Goal: Task Accomplishment & Management: Use online tool/utility

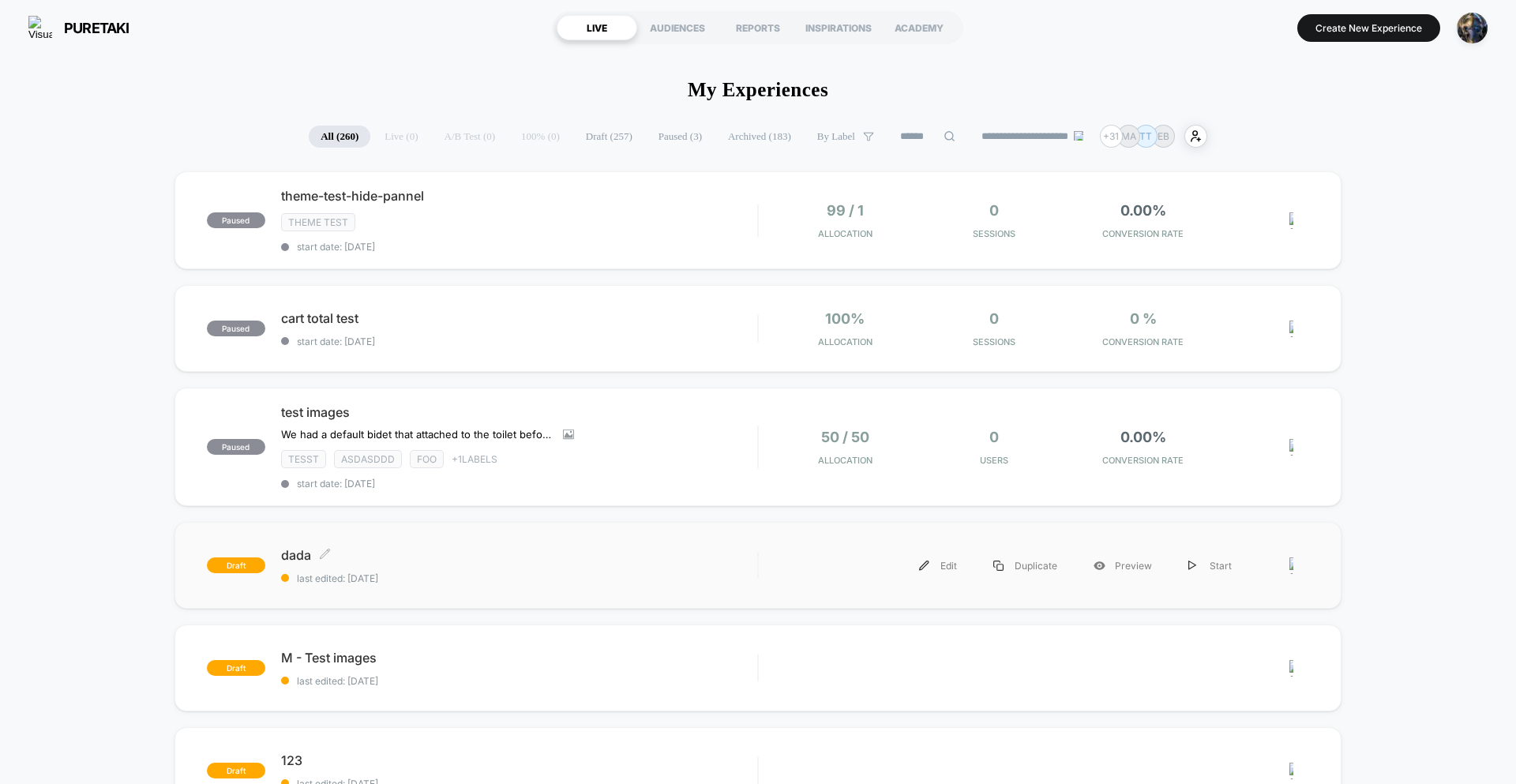
click at [537, 569] on div "dada Click to edit experience details Click to edit experience details last edi…" at bounding box center [519, 565] width 476 height 37
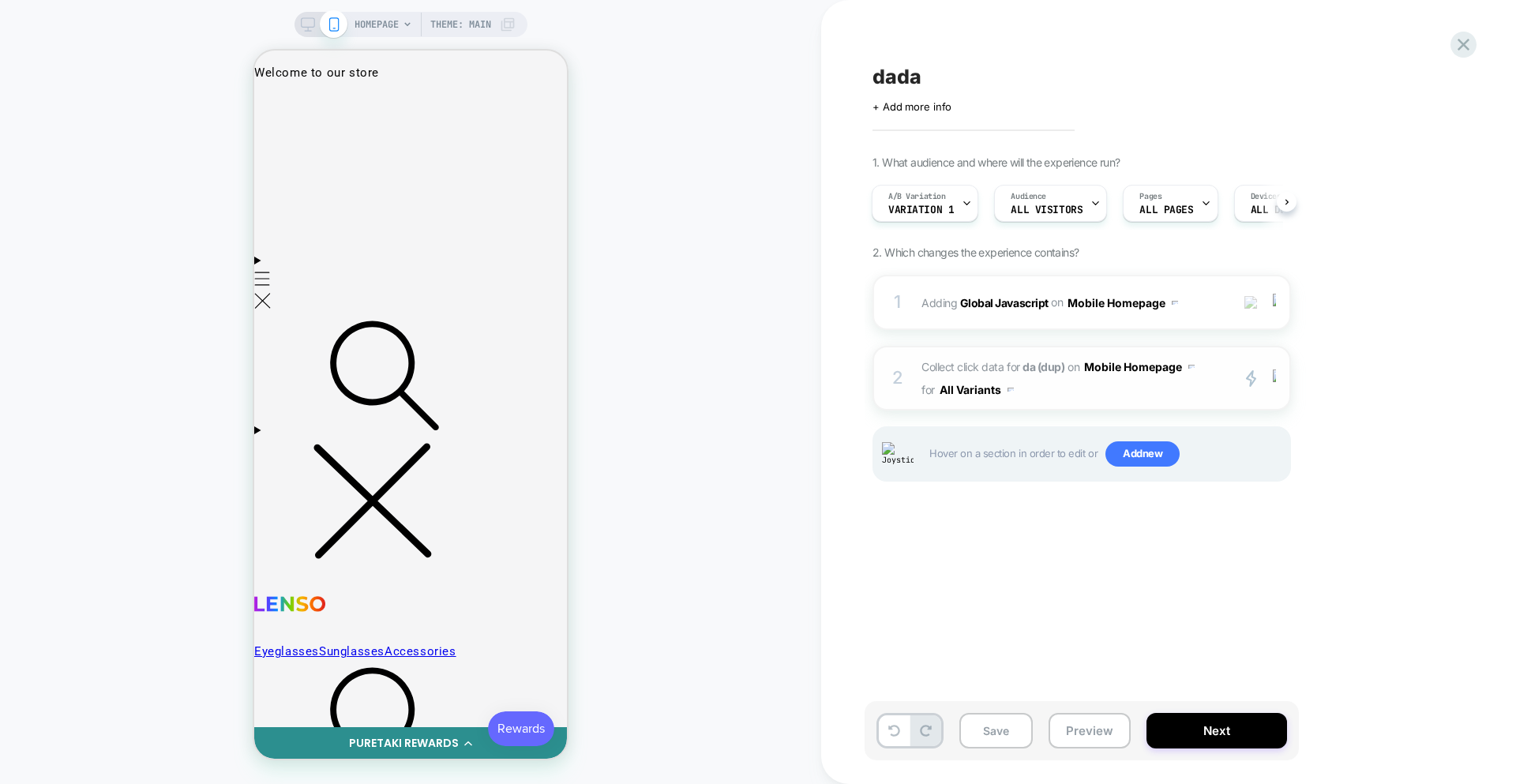
click at [1139, 396] on span "Collect click data for da (dup) on Mobile Homepage for All Variants" at bounding box center [1071, 378] width 300 height 46
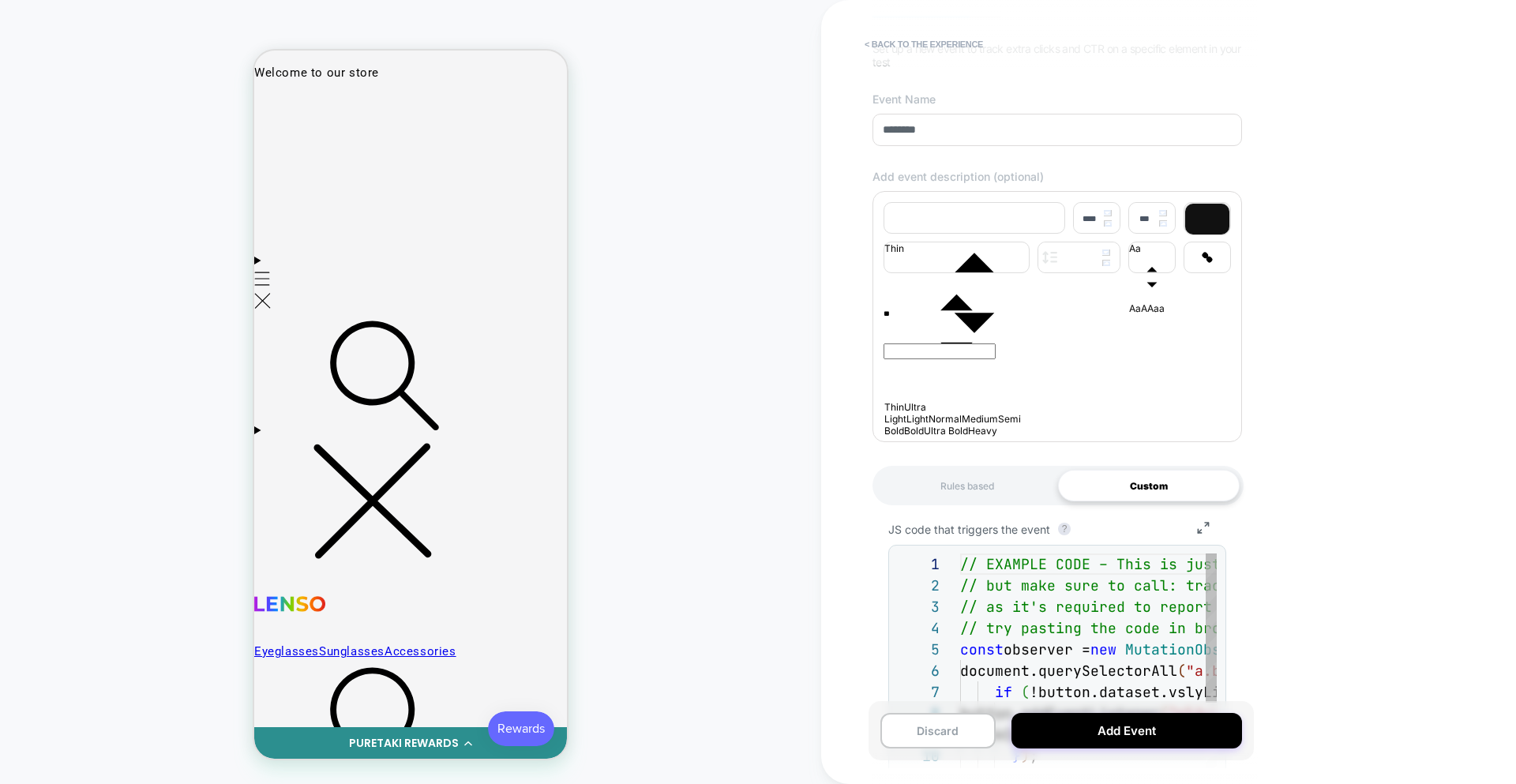
scroll to position [308, 0]
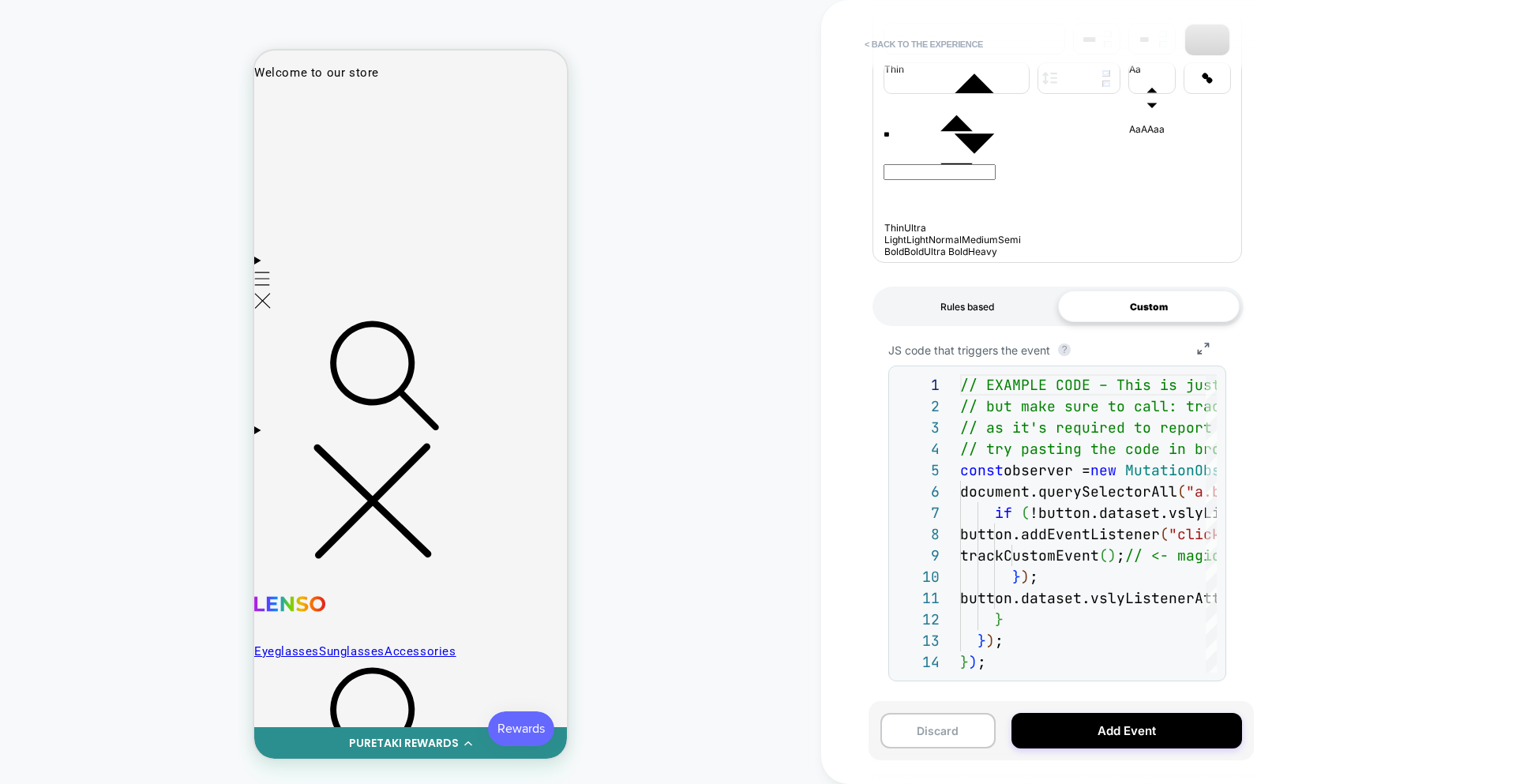
click at [950, 297] on div "Rules based" at bounding box center [967, 306] width 182 height 32
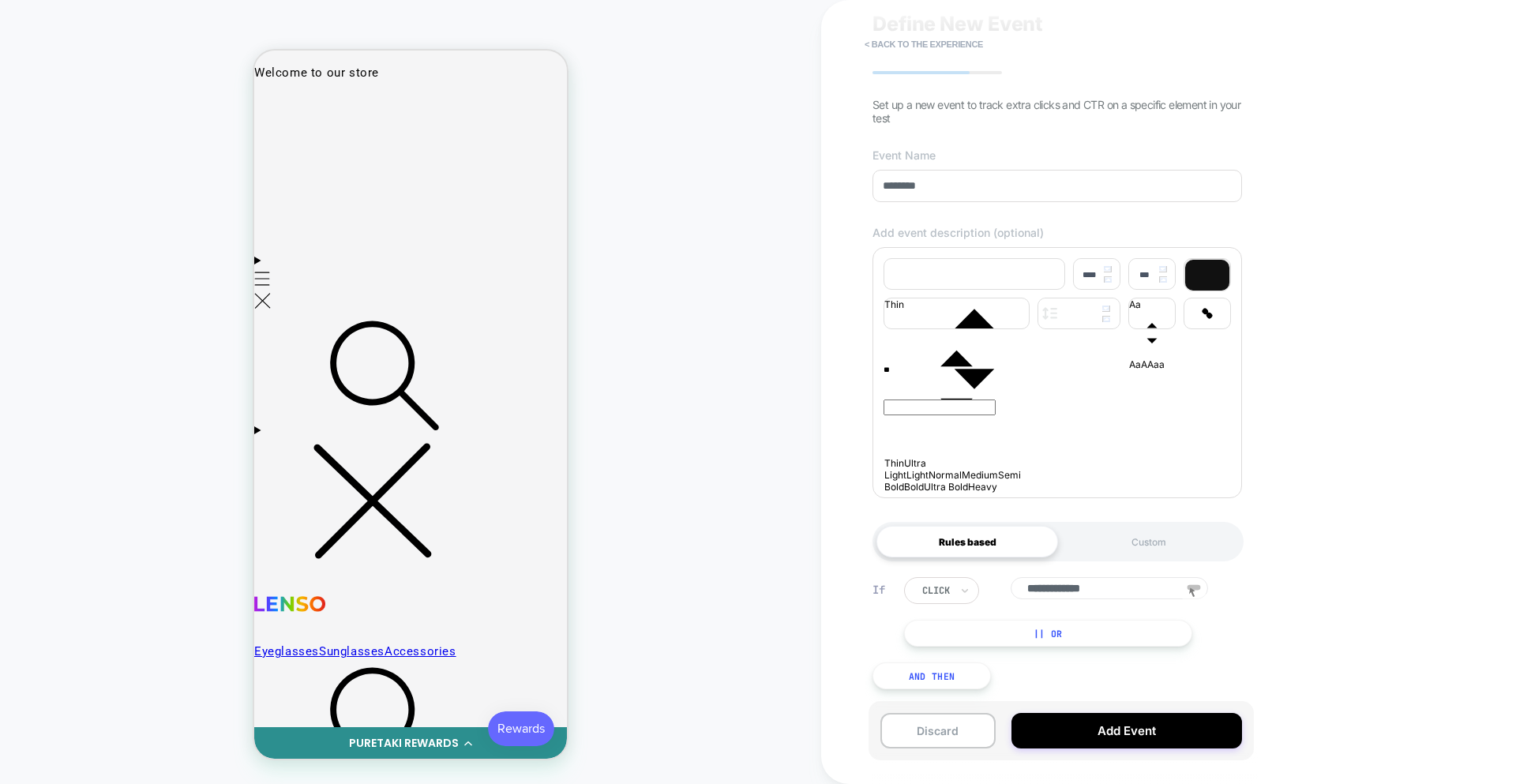
click at [954, 677] on button "And Then" at bounding box center [931, 675] width 119 height 27
click at [1224, 694] on div at bounding box center [1226, 689] width 19 height 19
click at [1093, 634] on button "|| Or" at bounding box center [1048, 632] width 288 height 27
click at [1195, 633] on icon at bounding box center [1197, 632] width 6 height 9
click at [1195, 629] on rect at bounding box center [1198, 628] width 13 height 6
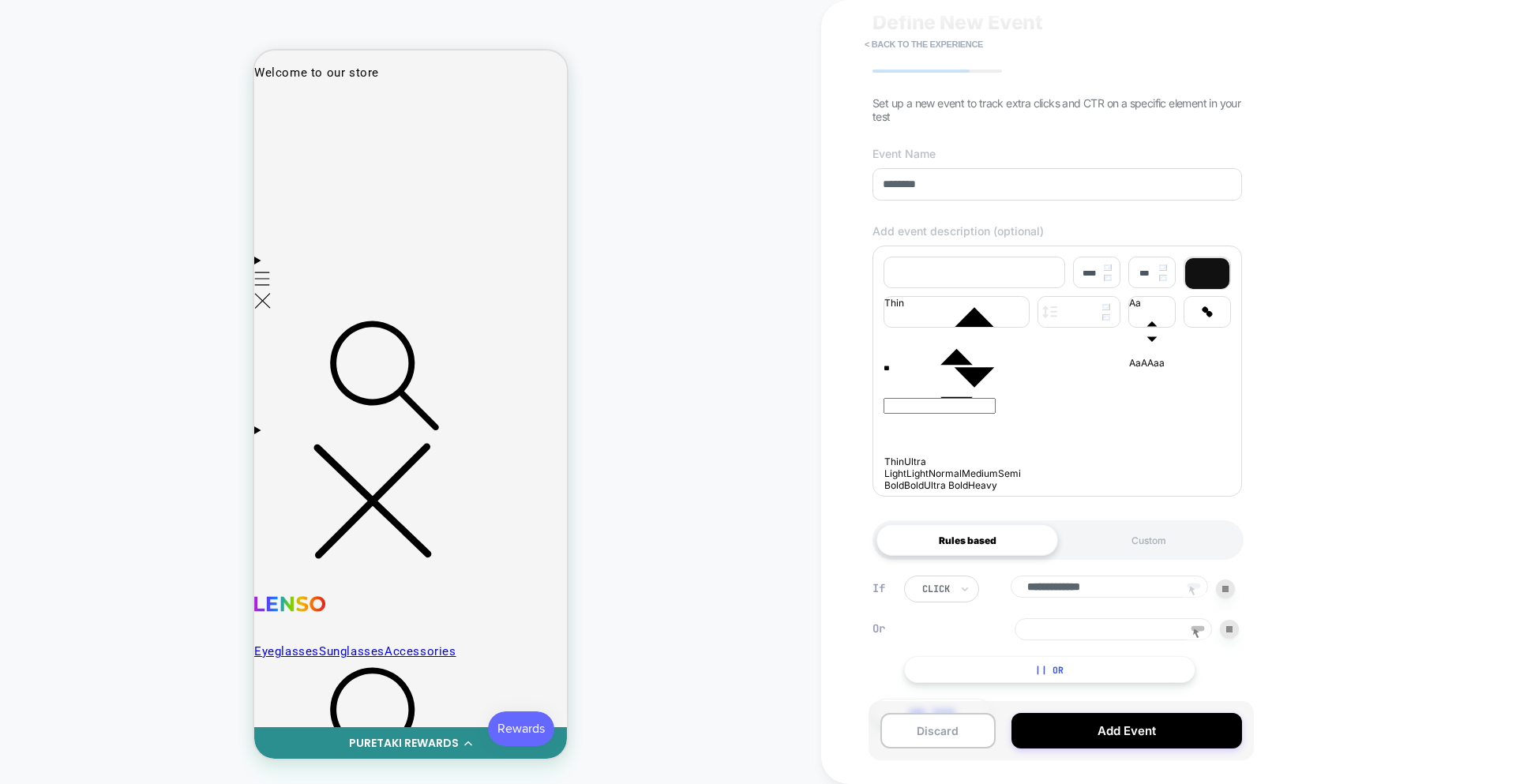
click at [1190, 590] on icon at bounding box center [1195, 591] width 24 height 24
click at [1198, 629] on rect at bounding box center [1198, 628] width 13 height 6
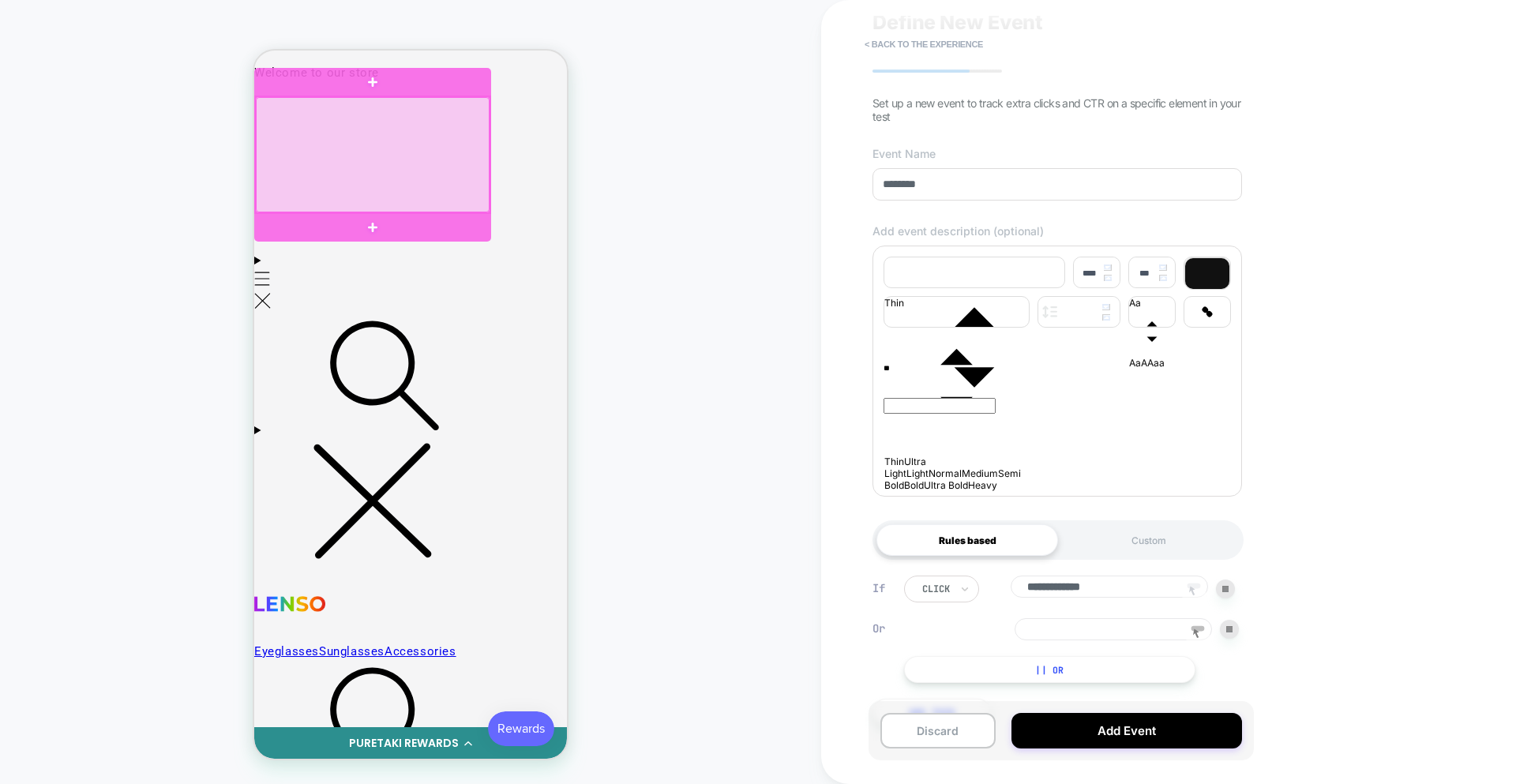
click at [426, 161] on div at bounding box center [372, 155] width 234 height 116
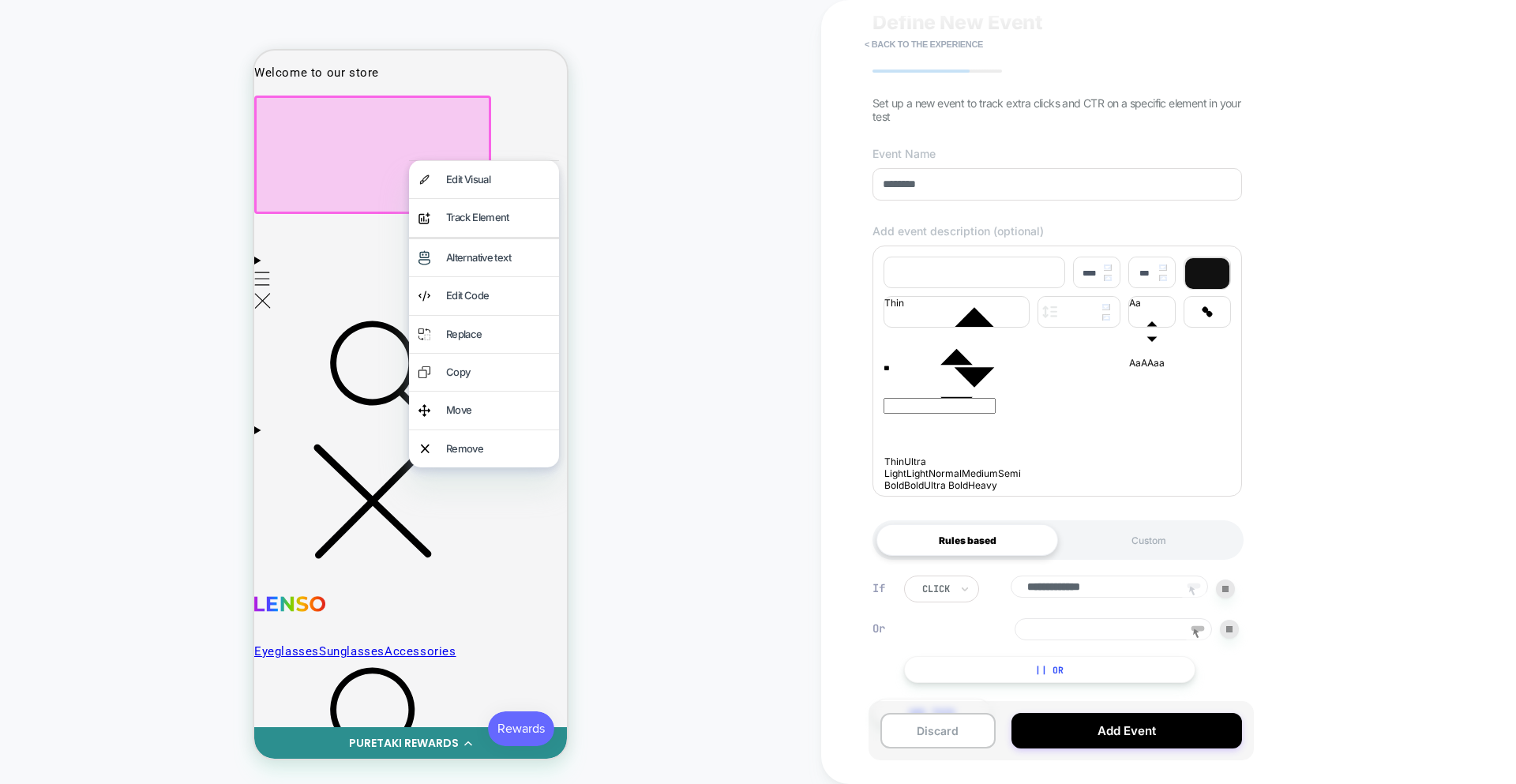
click at [677, 154] on div "HOMEPAGE Theme: MAIN" at bounding box center [410, 392] width 821 height 752
click at [677, 284] on div "HOMEPAGE Theme: MAIN" at bounding box center [410, 392] width 821 height 752
click at [373, 132] on div at bounding box center [372, 155] width 237 height 119
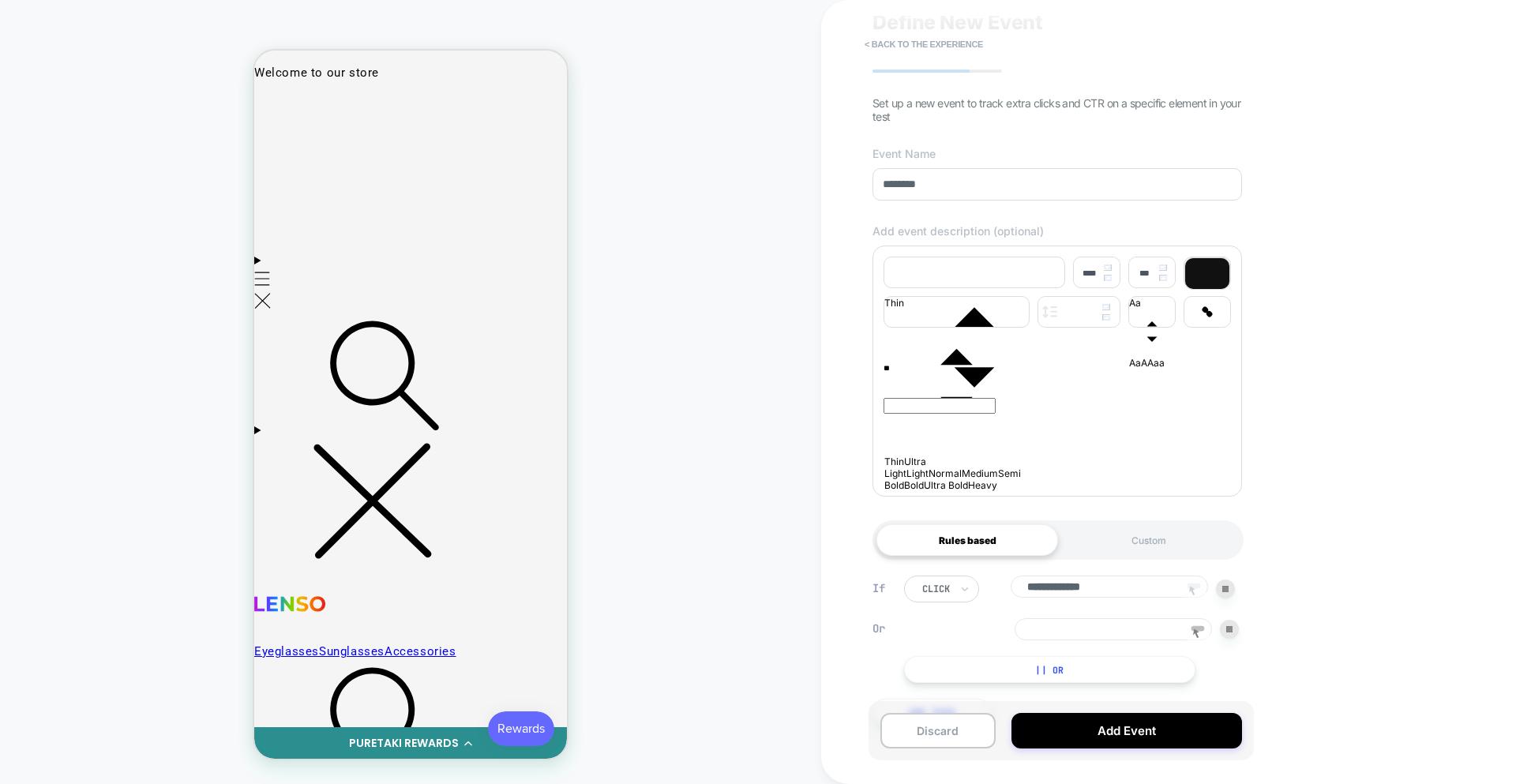
click at [1198, 588] on rect at bounding box center [1194, 587] width 13 height 6
click at [1200, 632] on icon at bounding box center [1198, 634] width 24 height 24
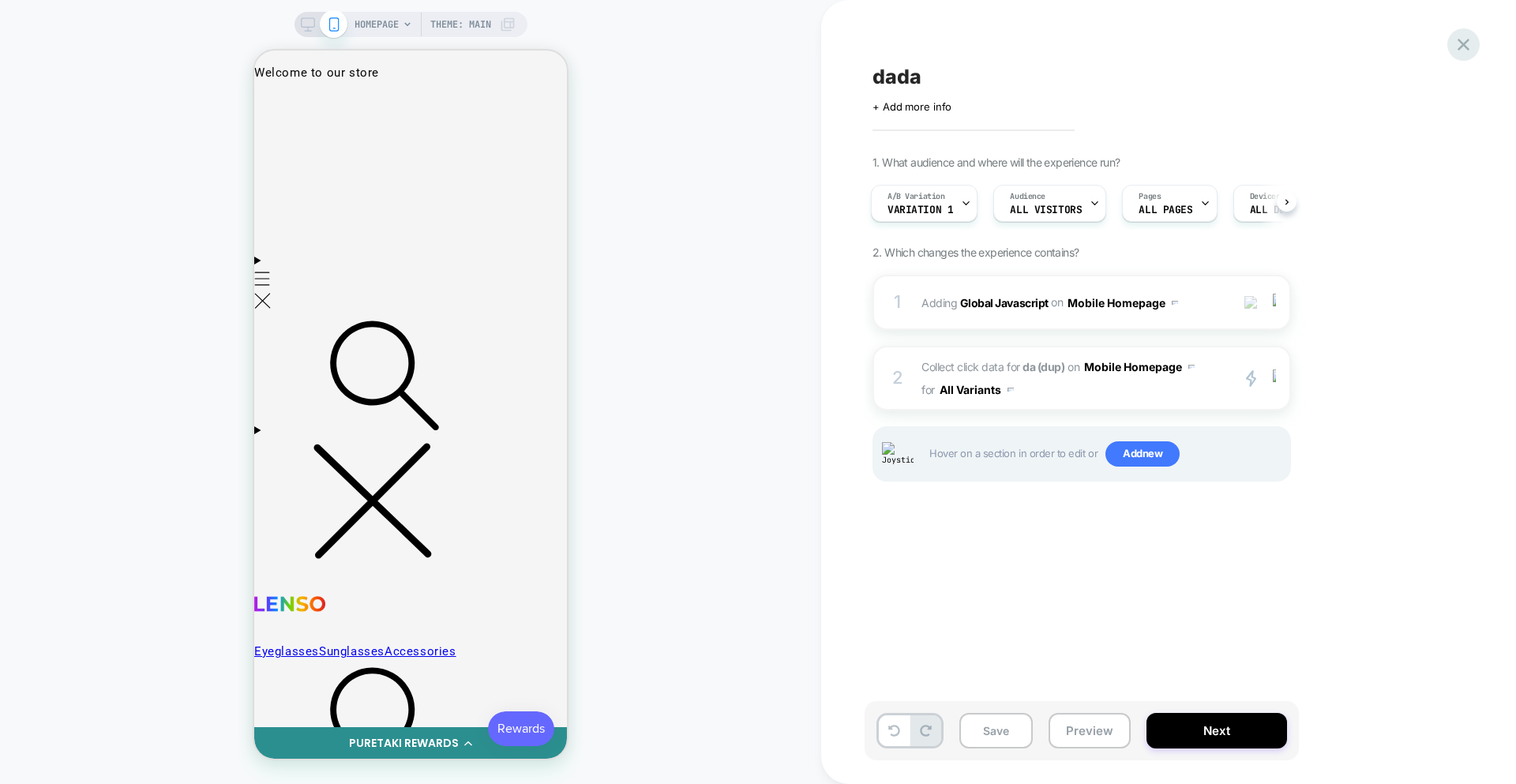
click at [1466, 51] on icon at bounding box center [1463, 44] width 21 height 21
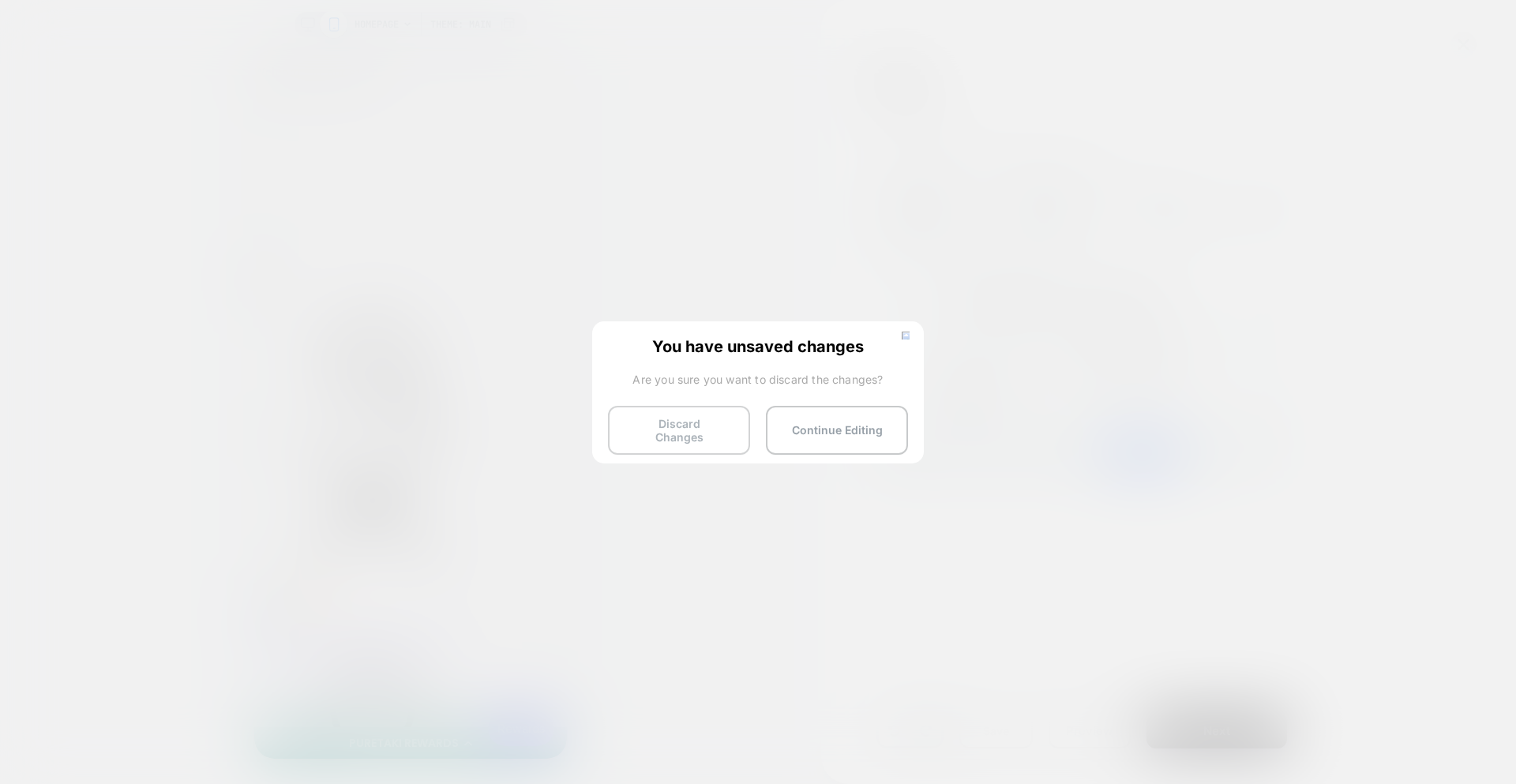
click at [699, 429] on button "Discard Changes" at bounding box center [679, 430] width 142 height 49
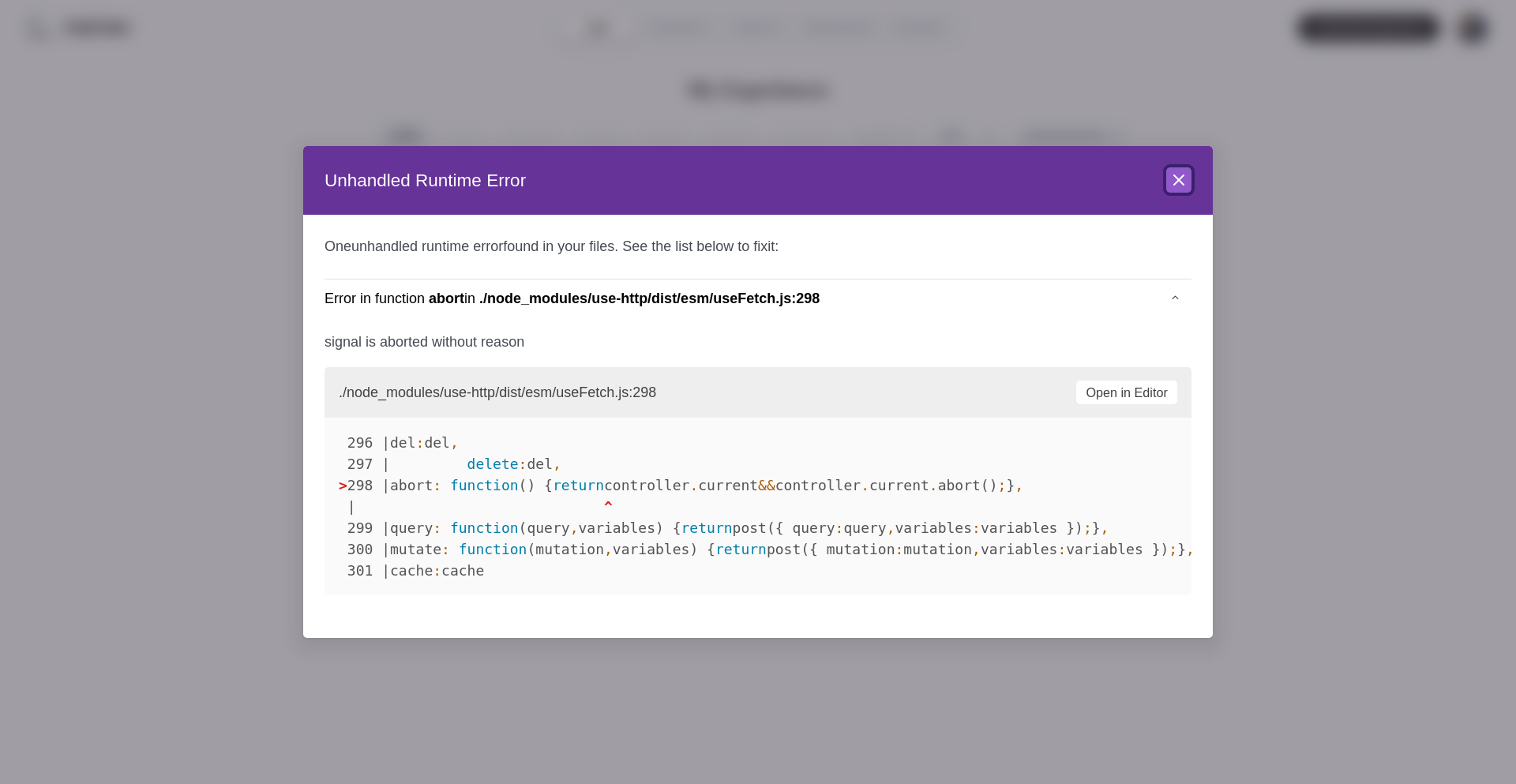
click at [1175, 187] on icon at bounding box center [1179, 180] width 19 height 19
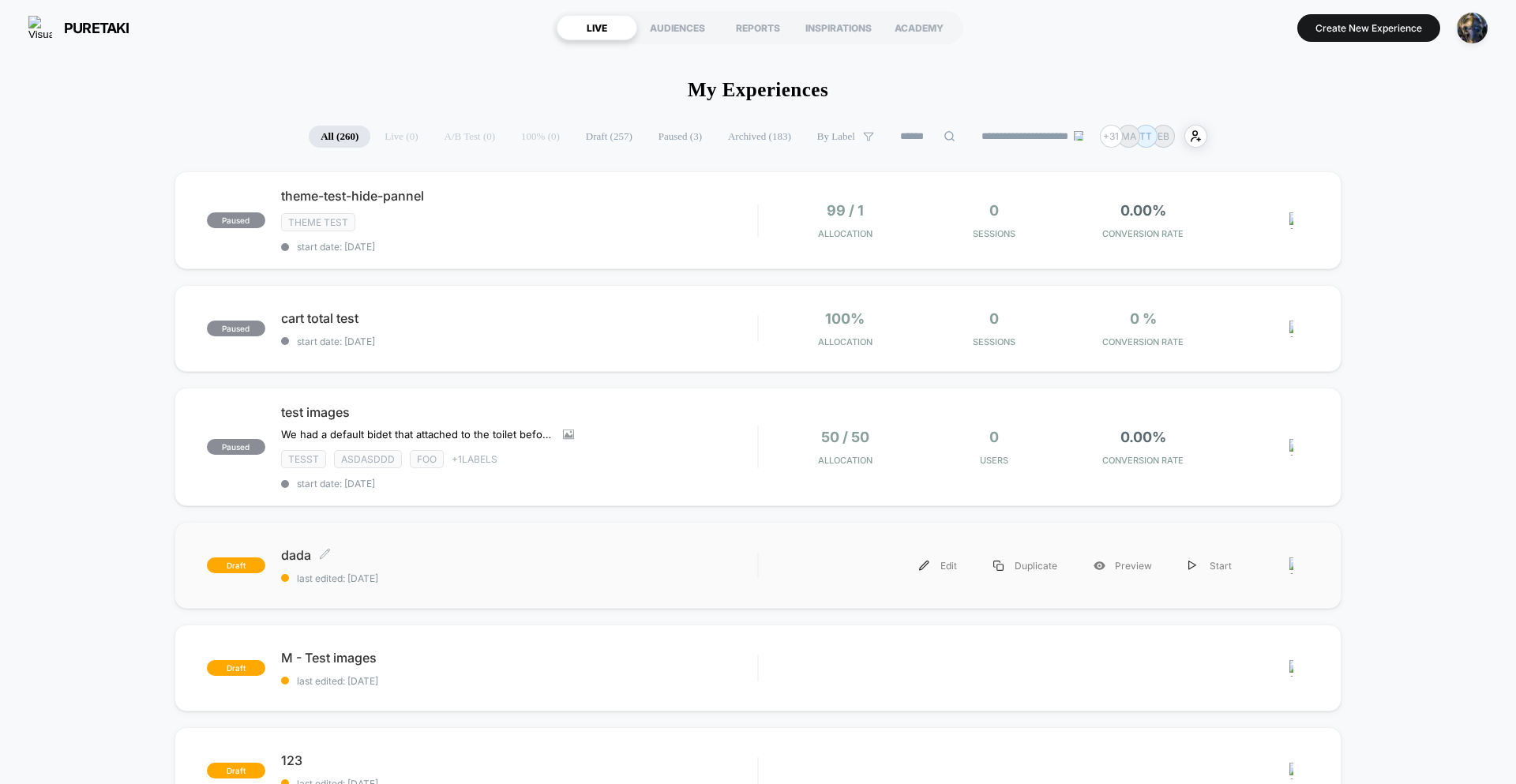
click at [577, 562] on span "dada Click to edit experience details" at bounding box center [519, 555] width 476 height 16
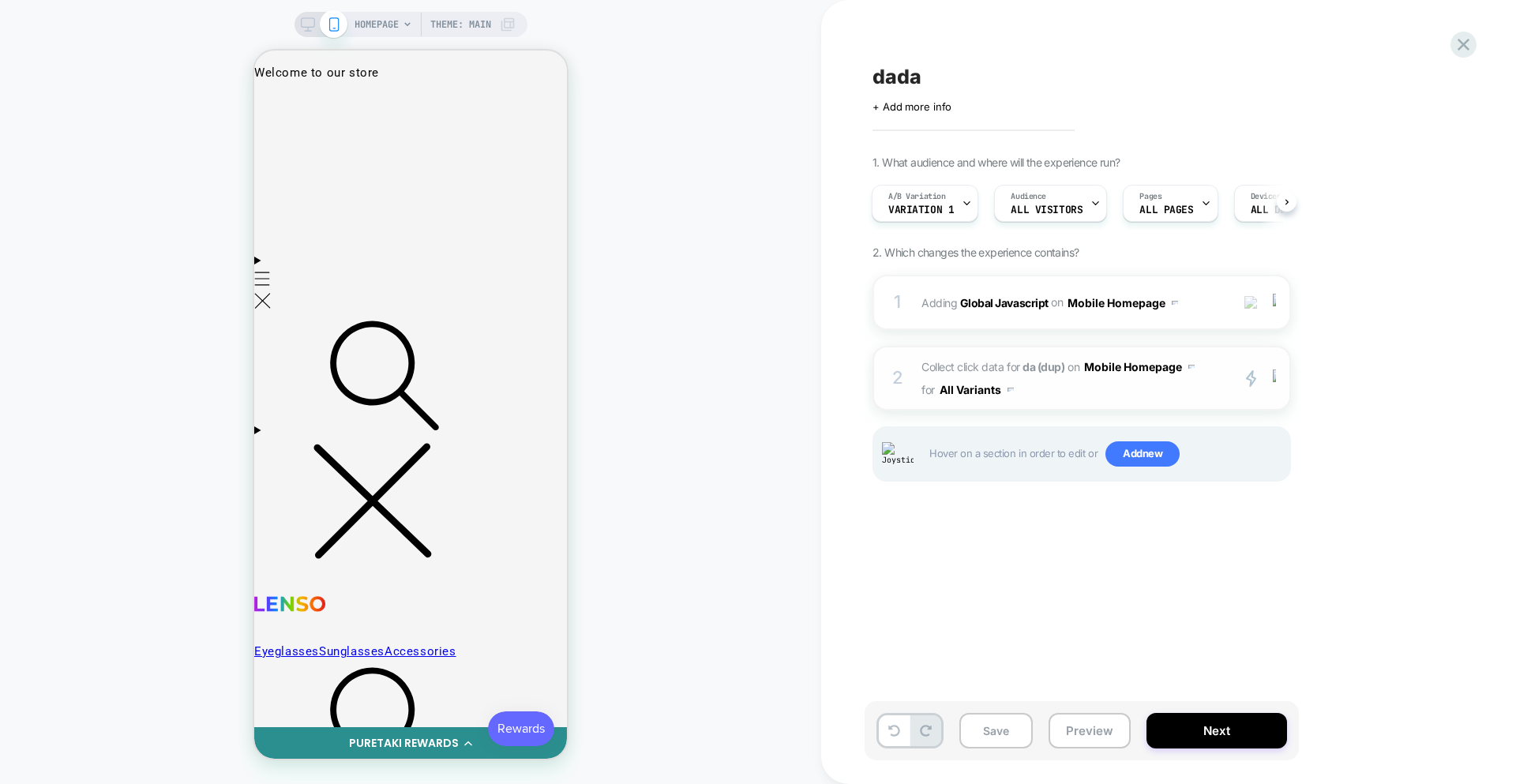
click at [1062, 395] on span "Collect click data for da (dup) on Mobile Homepage for All Variants" at bounding box center [1071, 378] width 300 height 46
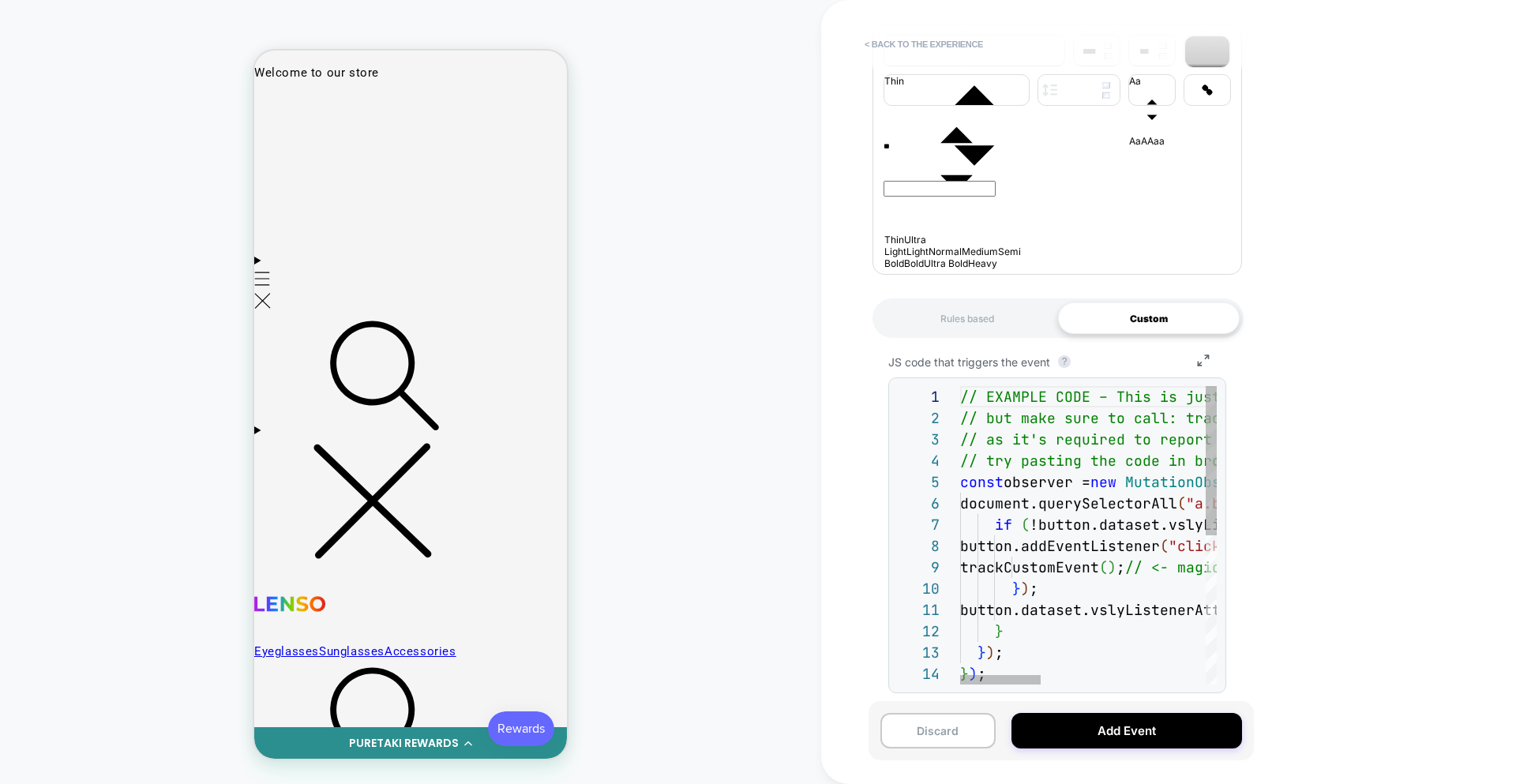
scroll to position [314, 0]
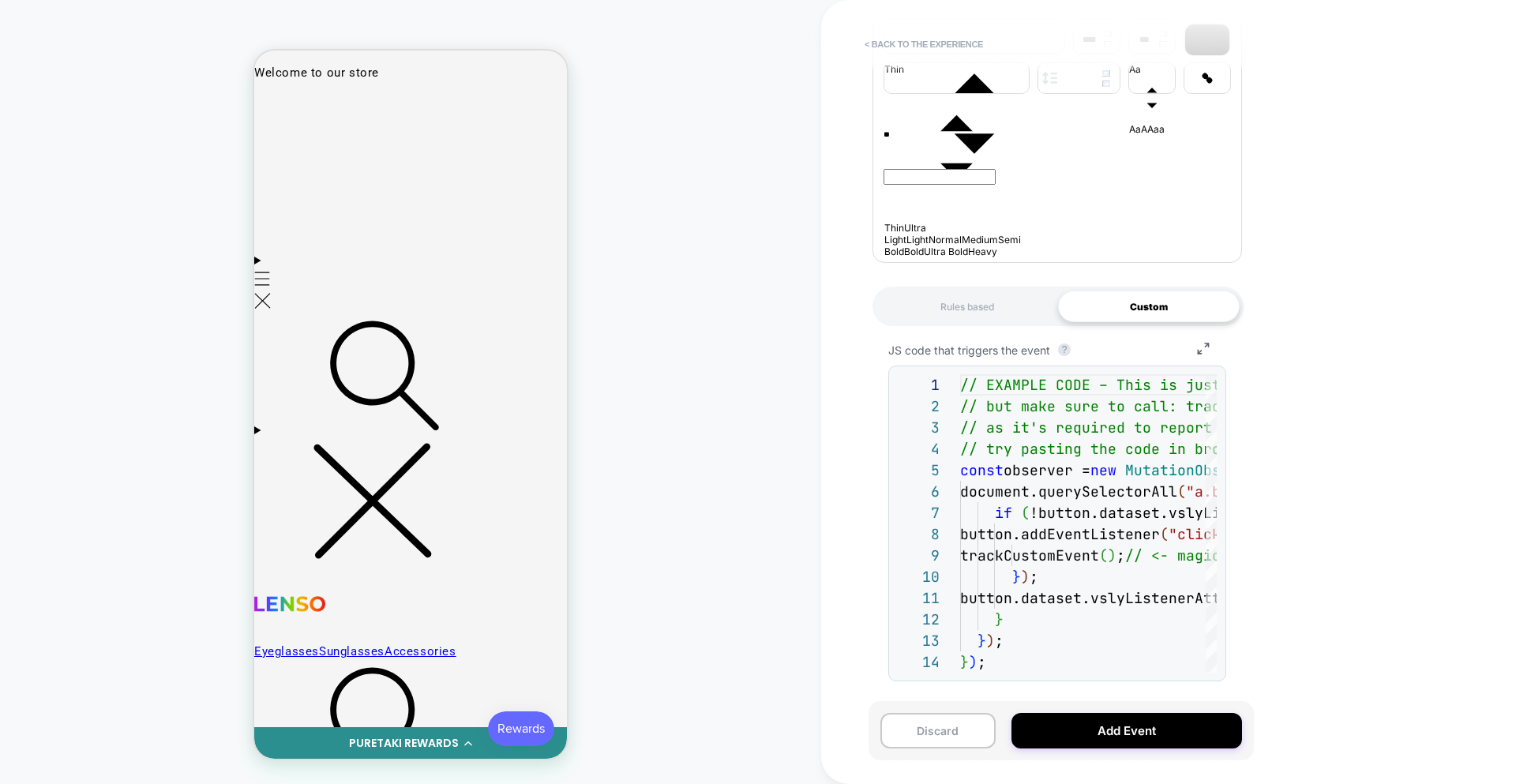
click at [984, 312] on div "Rules based" at bounding box center [967, 306] width 182 height 32
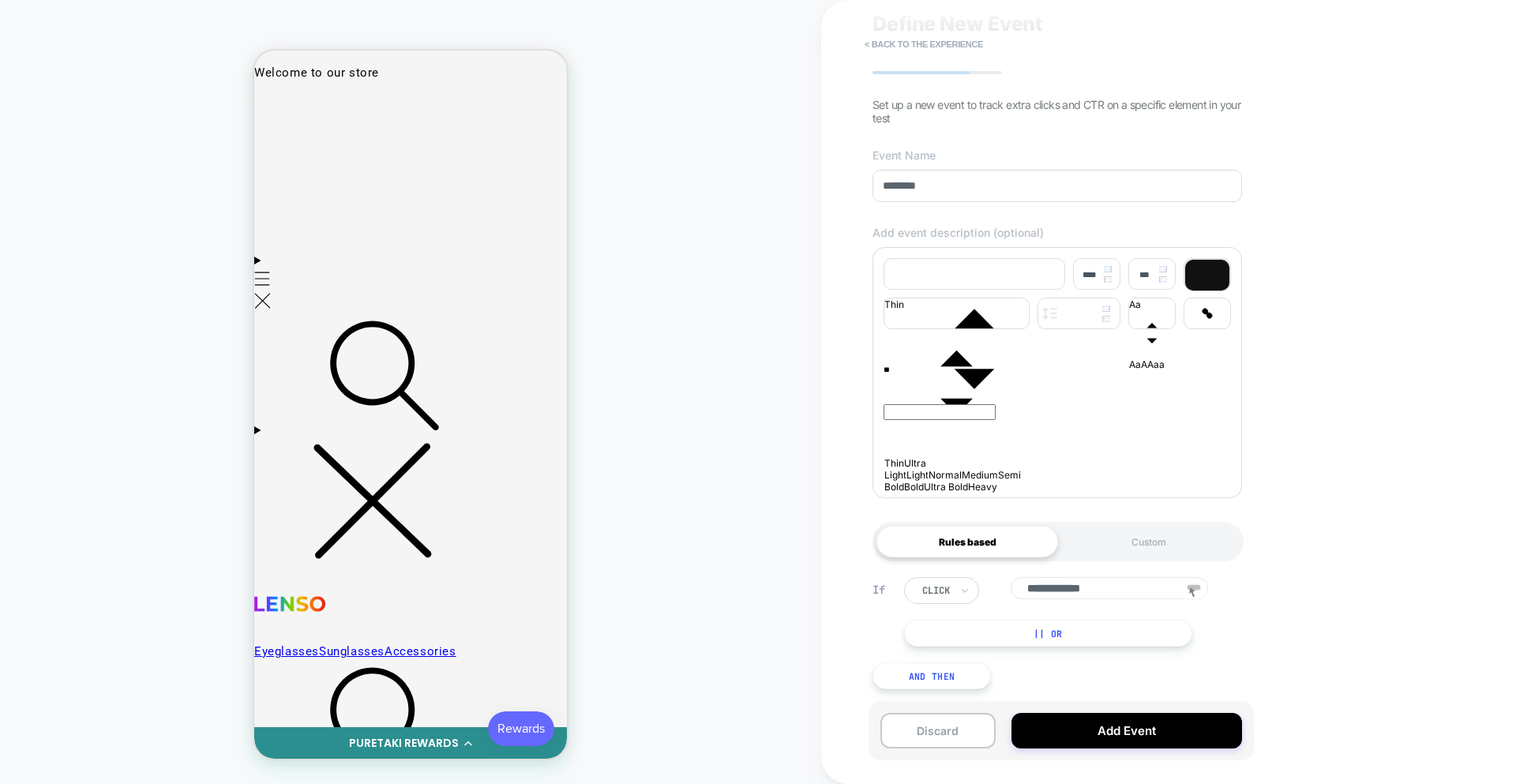
scroll to position [79, 0]
click at [1133, 738] on button "Add Event" at bounding box center [1127, 731] width 231 height 36
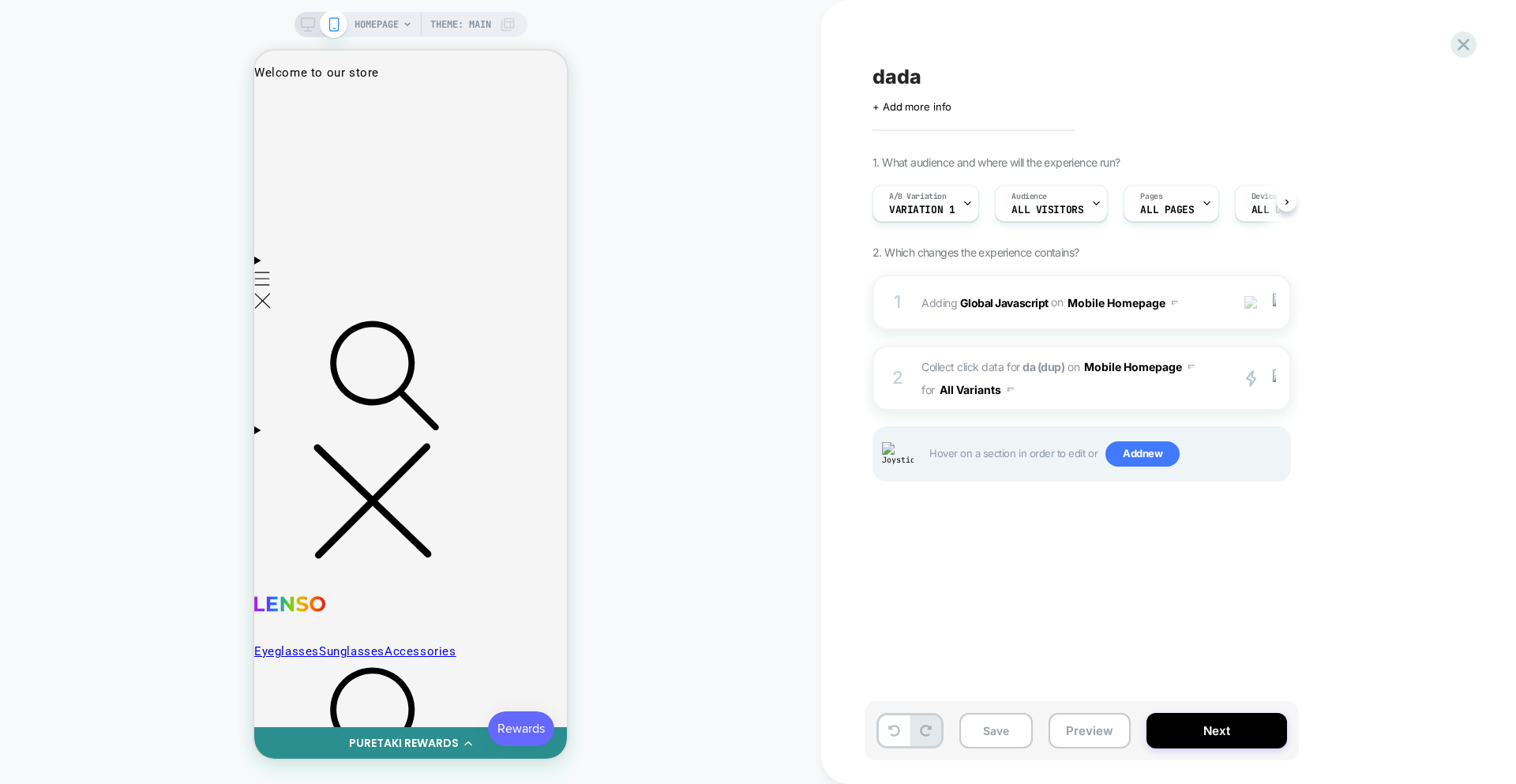
scroll to position [0, 1]
click at [1075, 380] on span "Collect click data for da (dup) on Mobile Homepage for All Variants" at bounding box center [1071, 378] width 300 height 46
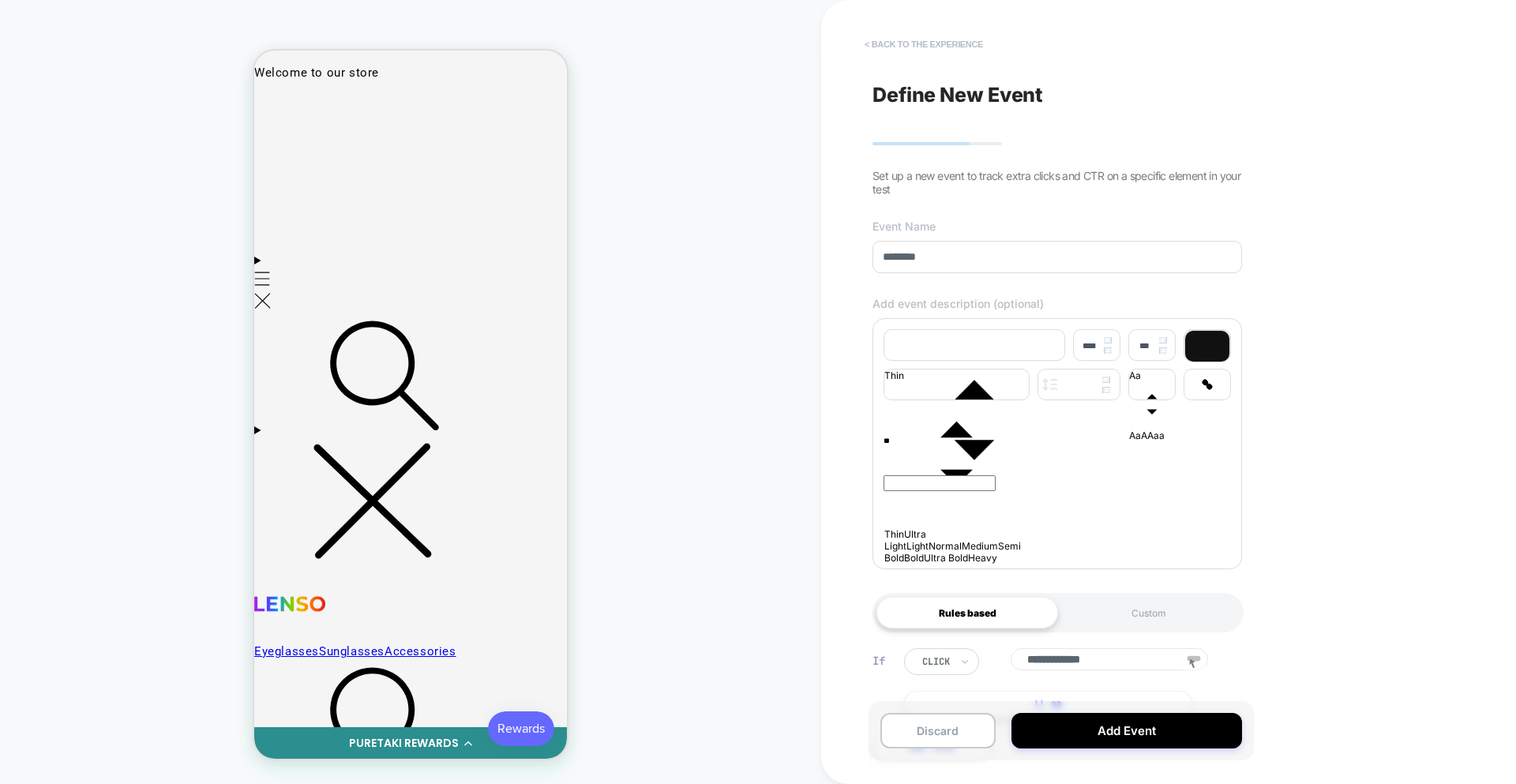
click at [963, 34] on button "< back to the experience" at bounding box center [924, 44] width 135 height 25
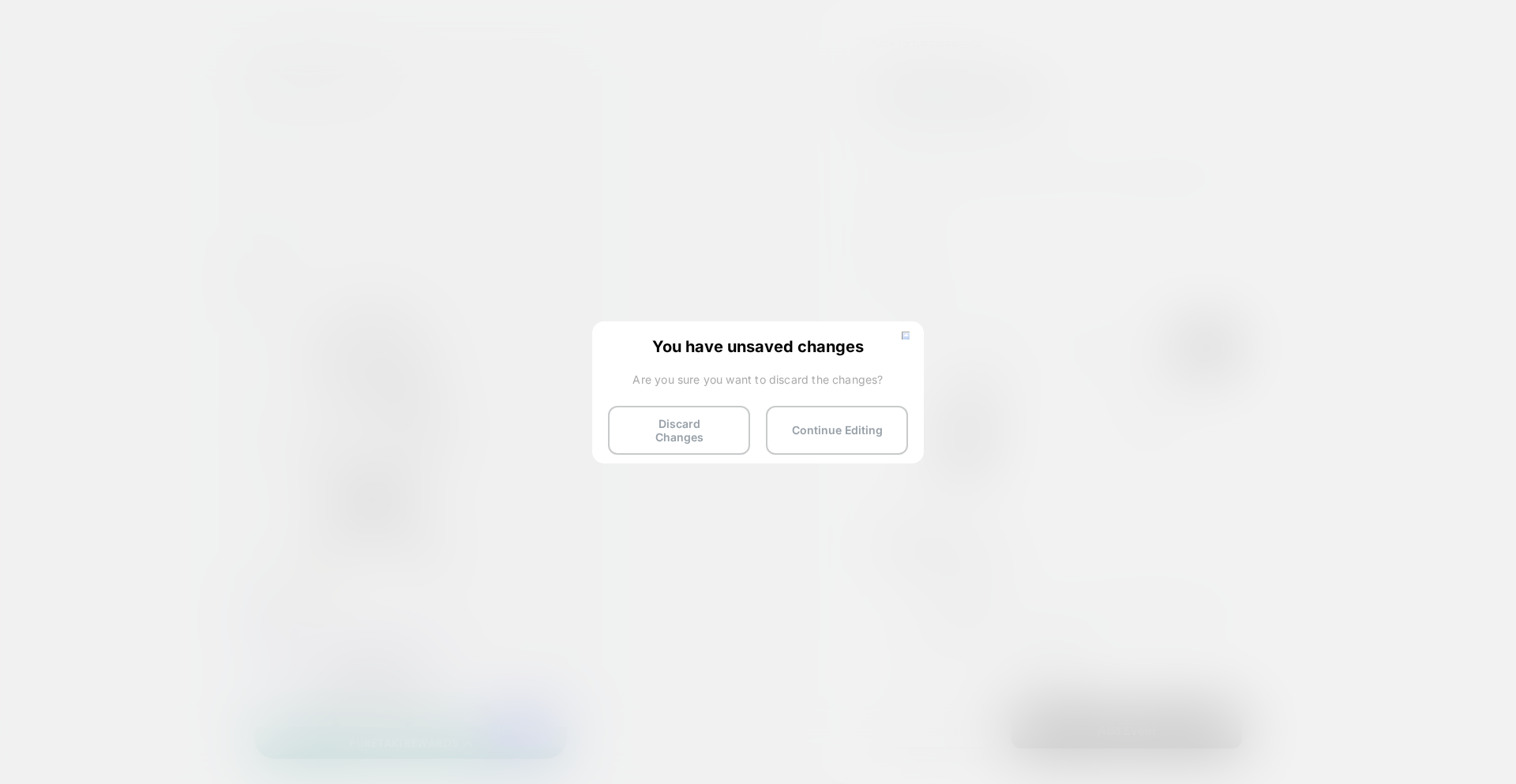
click at [649, 425] on button "Discard Changes" at bounding box center [679, 430] width 142 height 49
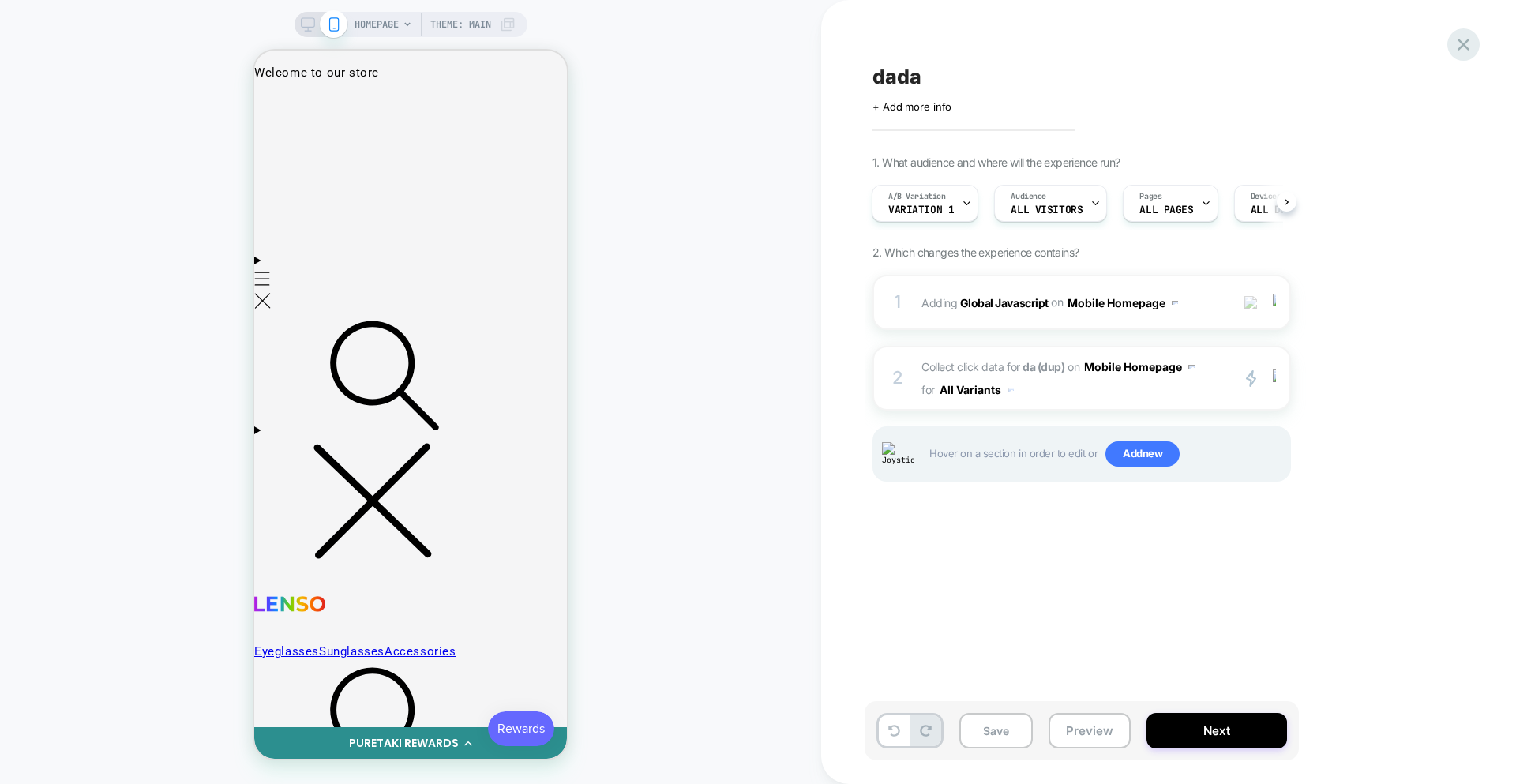
click at [1463, 40] on icon at bounding box center [1463, 44] width 21 height 21
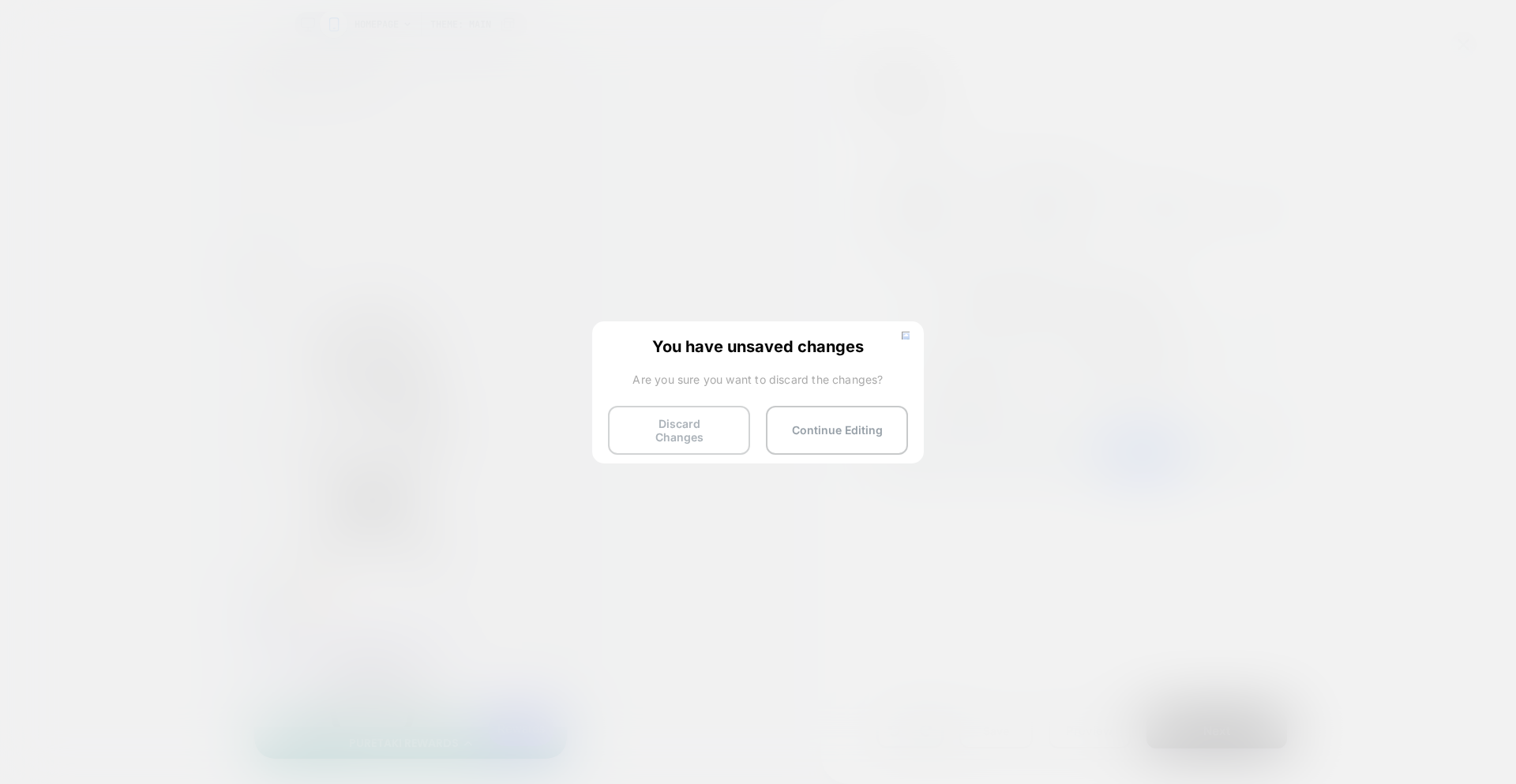
click at [646, 441] on button "Discard Changes" at bounding box center [679, 430] width 142 height 49
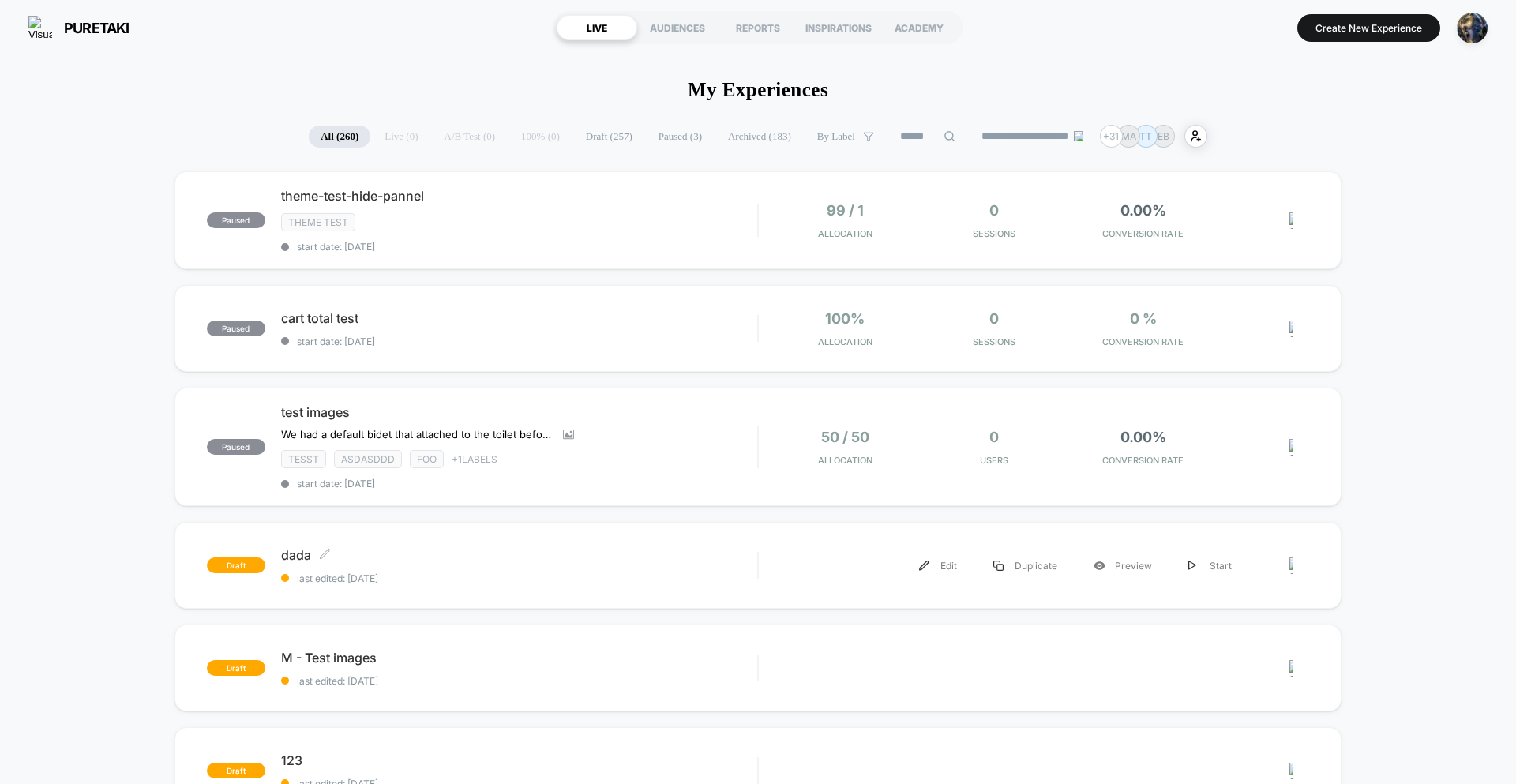
click at [511, 573] on span "last edited: [DATE]" at bounding box center [519, 579] width 476 height 12
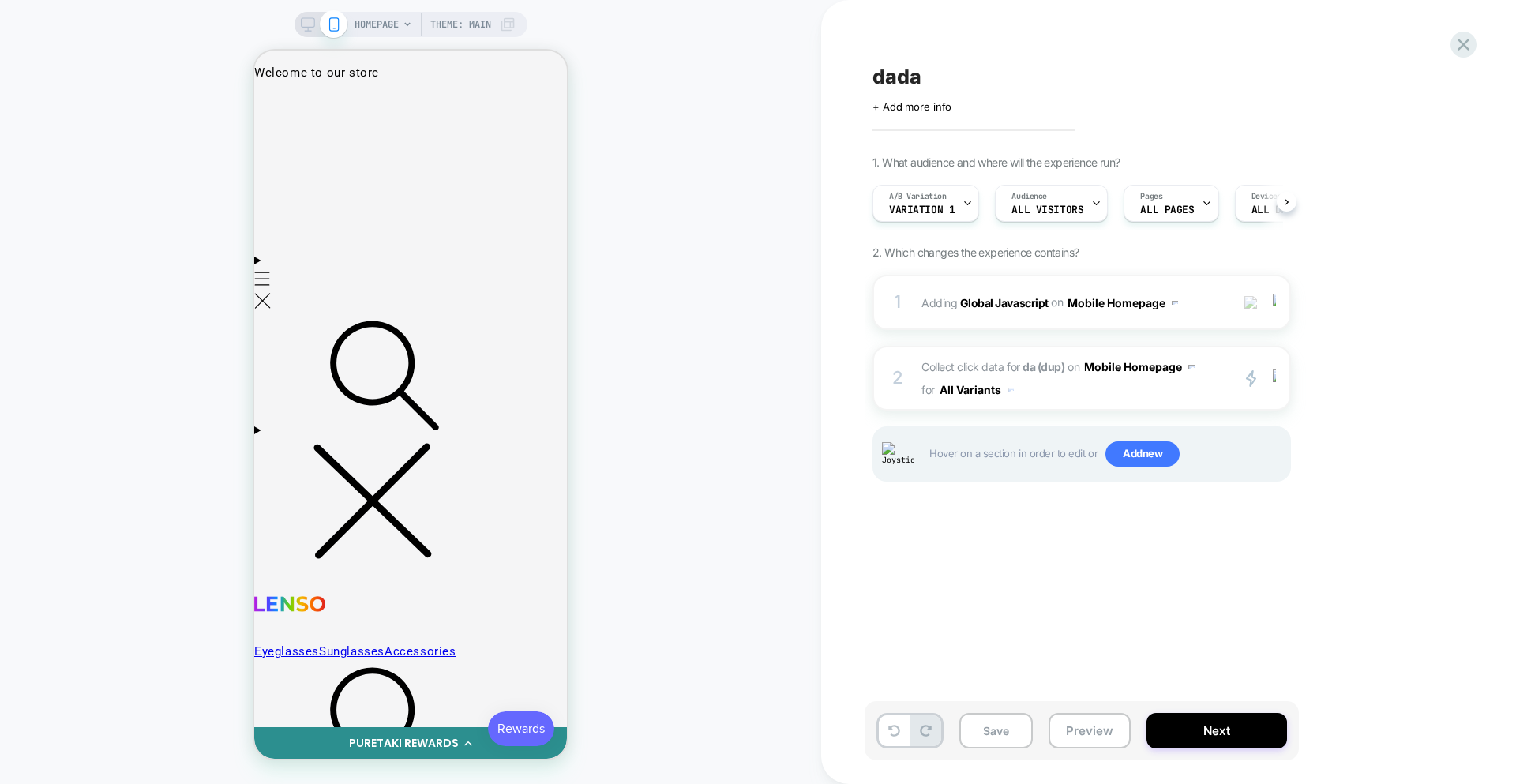
scroll to position [0, 1]
click at [1086, 389] on span "Collect click data for da (dup) on Mobile Homepage for All Variants" at bounding box center [1071, 378] width 300 height 46
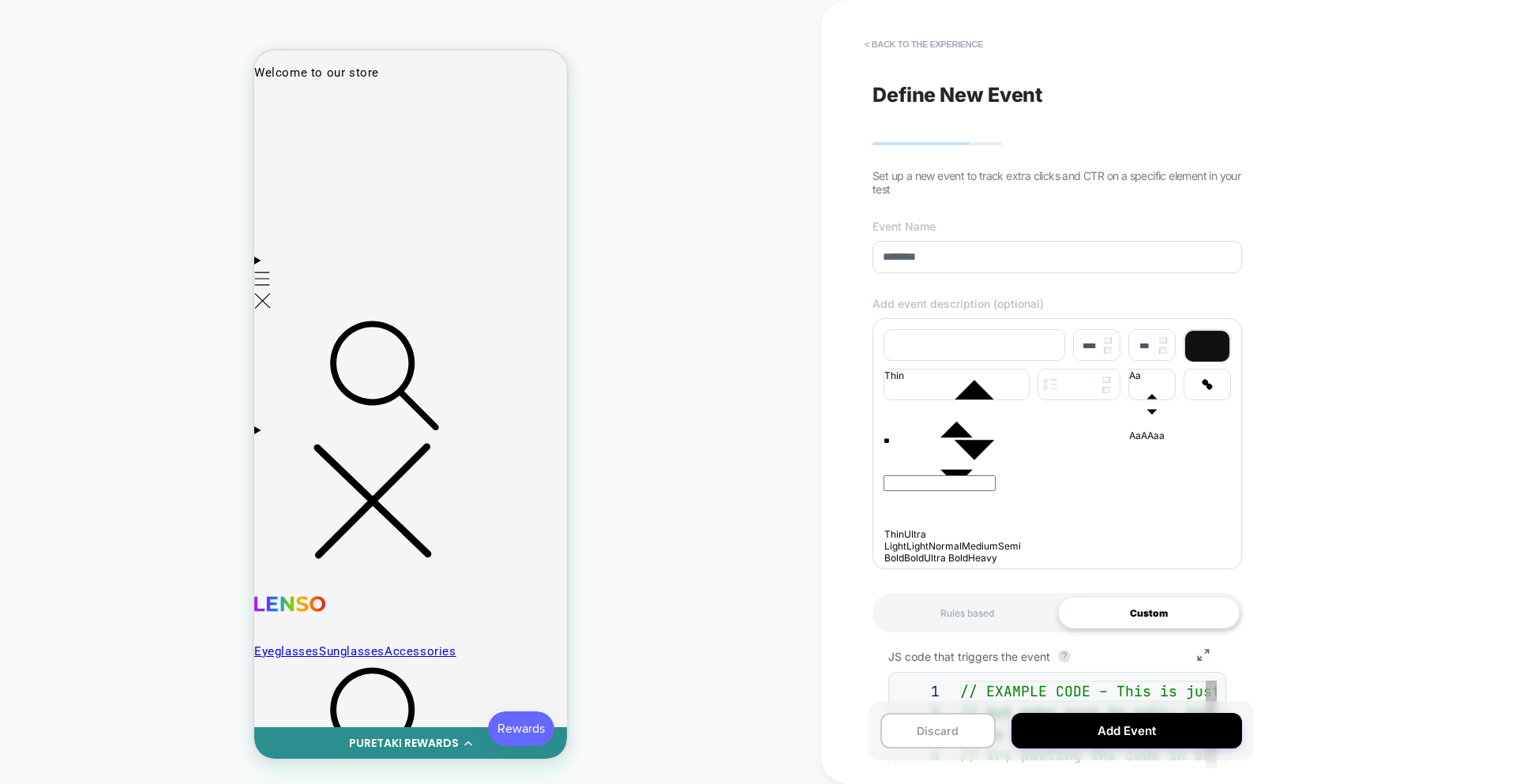
scroll to position [171, 0]
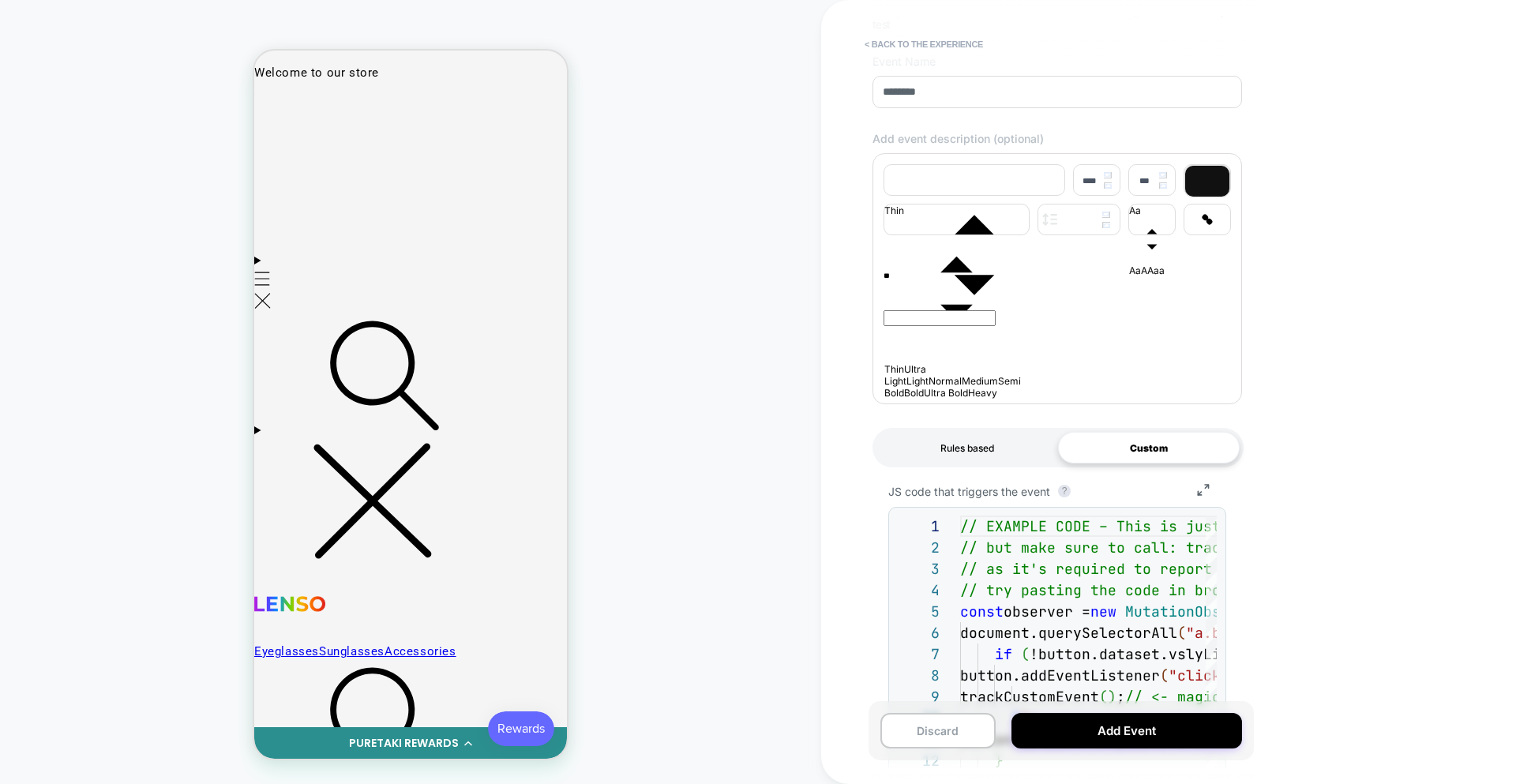
click at [977, 463] on div "Rules based" at bounding box center [967, 448] width 182 height 32
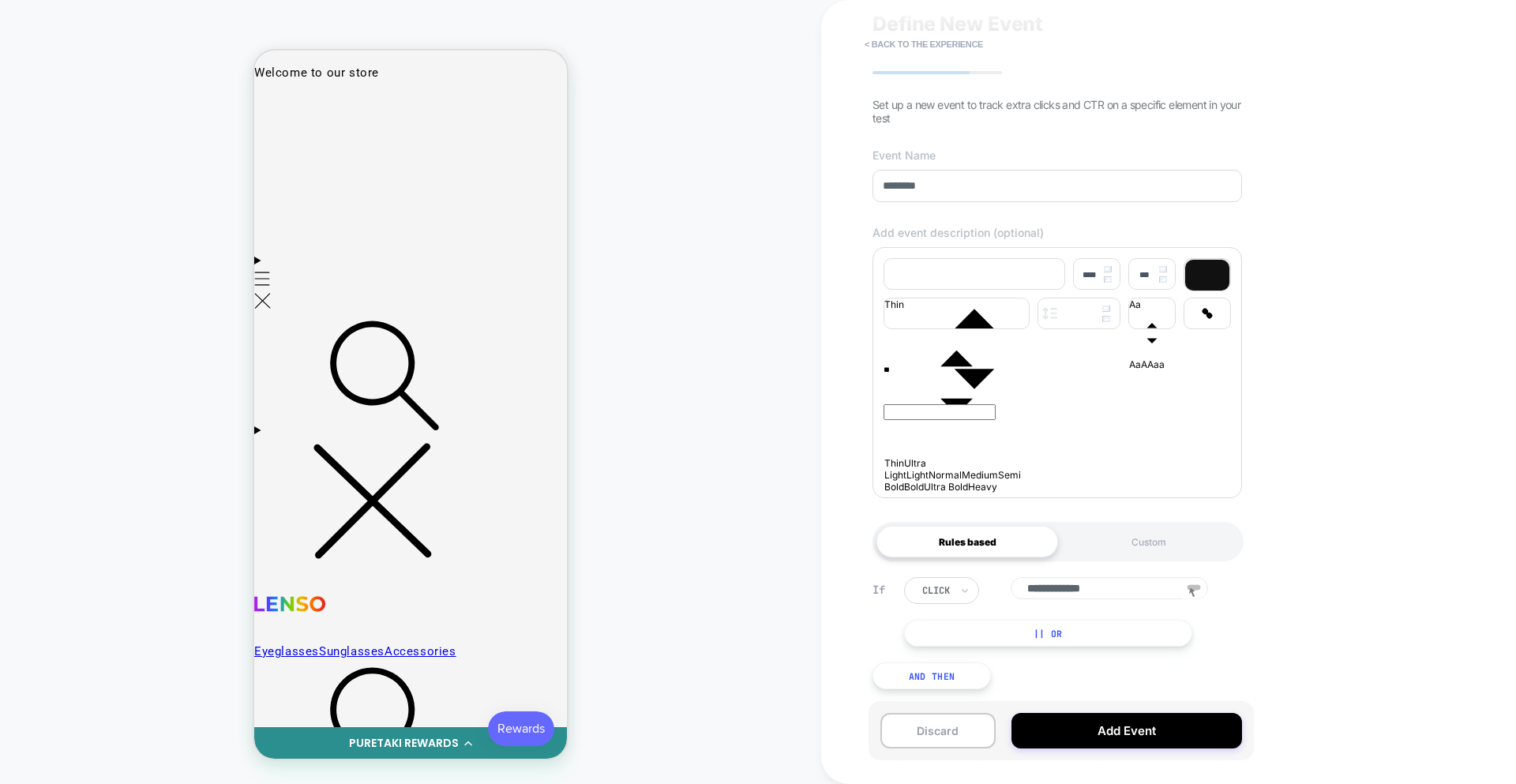
scroll to position [79, 0]
click at [1090, 730] on button "Add Event" at bounding box center [1127, 731] width 231 height 36
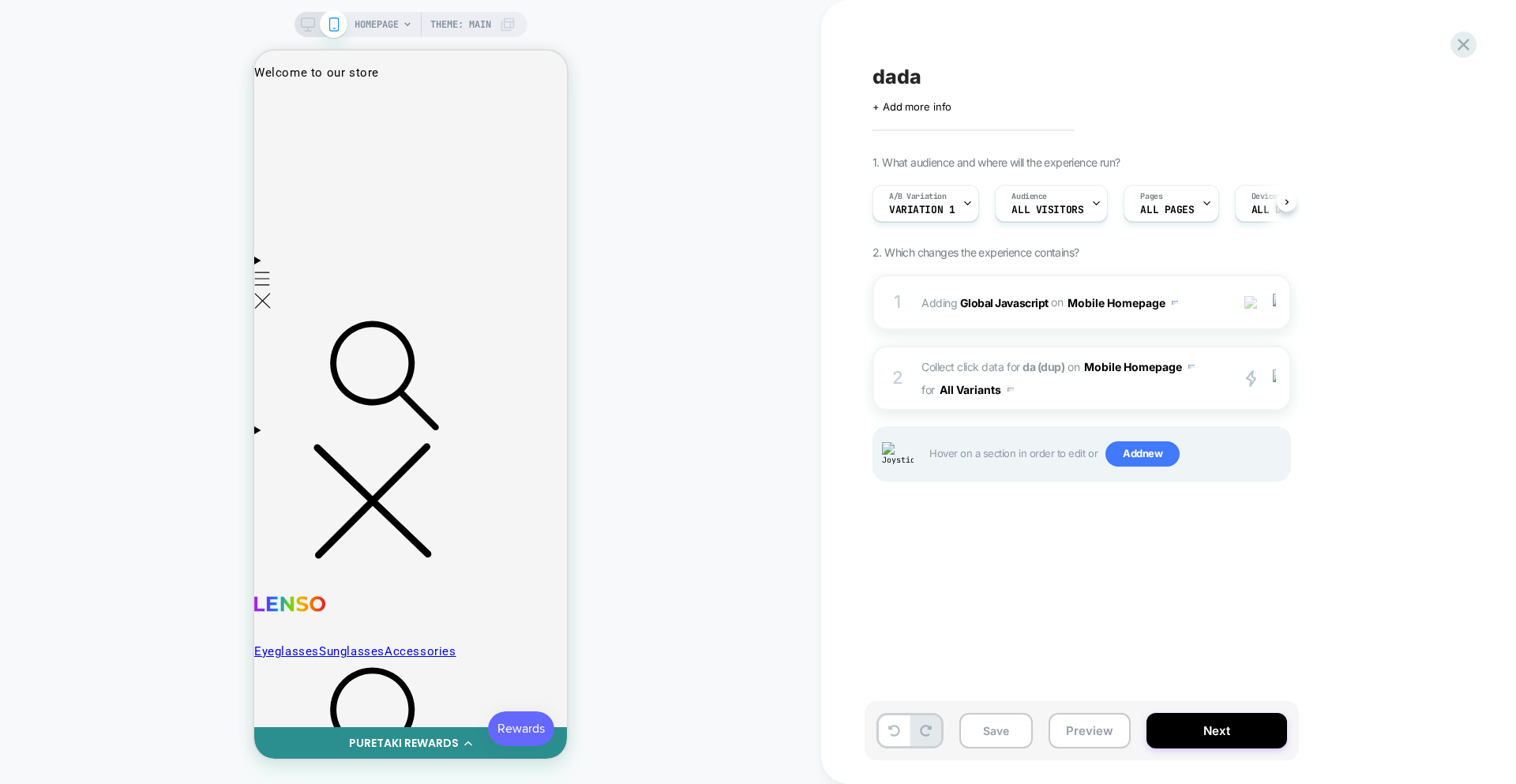
scroll to position [0, 1]
click at [1095, 391] on span "Collect click data for da (dup) on Mobile Homepage for All Variants" at bounding box center [1071, 378] width 300 height 46
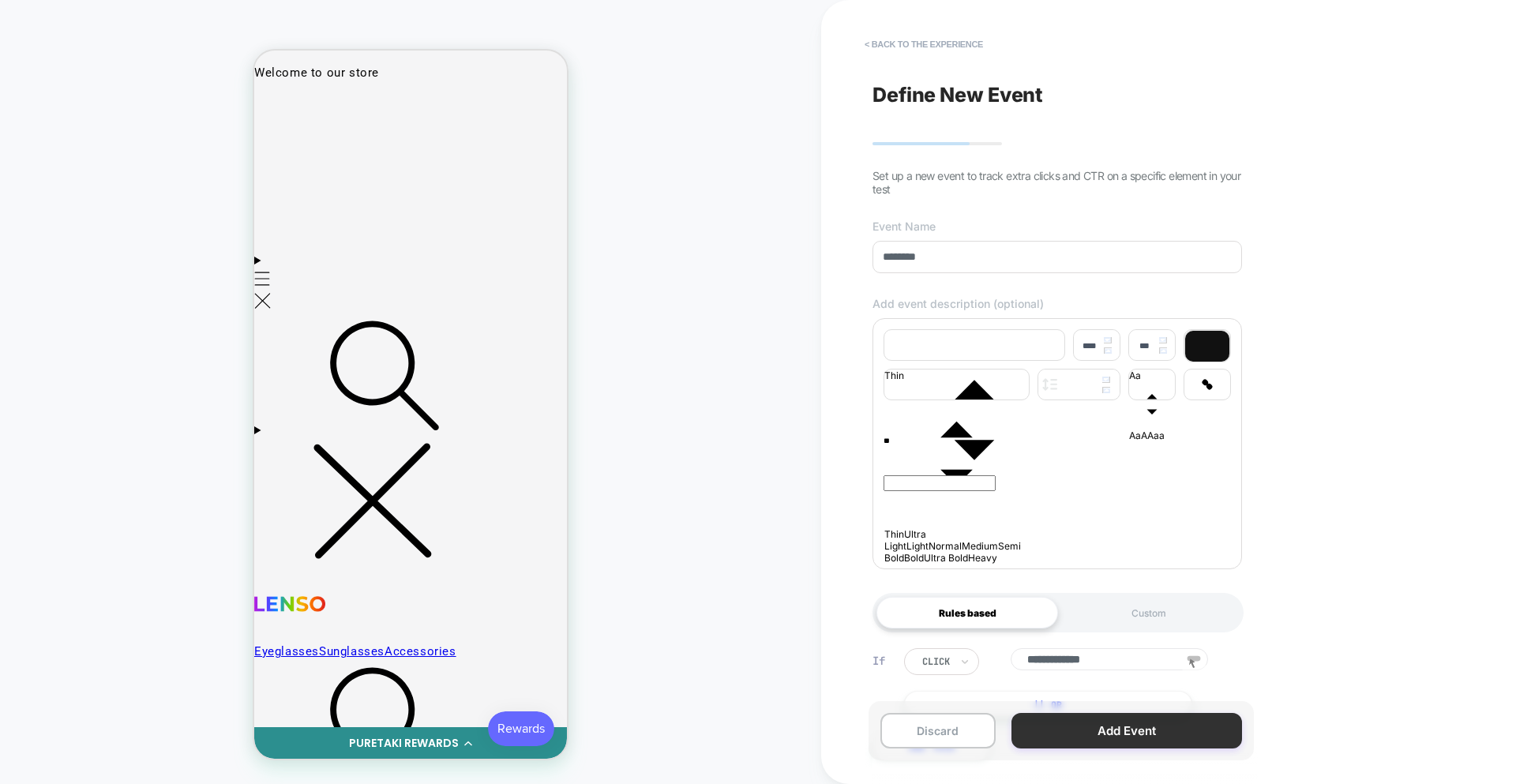
click at [1098, 738] on button "Add Event" at bounding box center [1127, 731] width 231 height 36
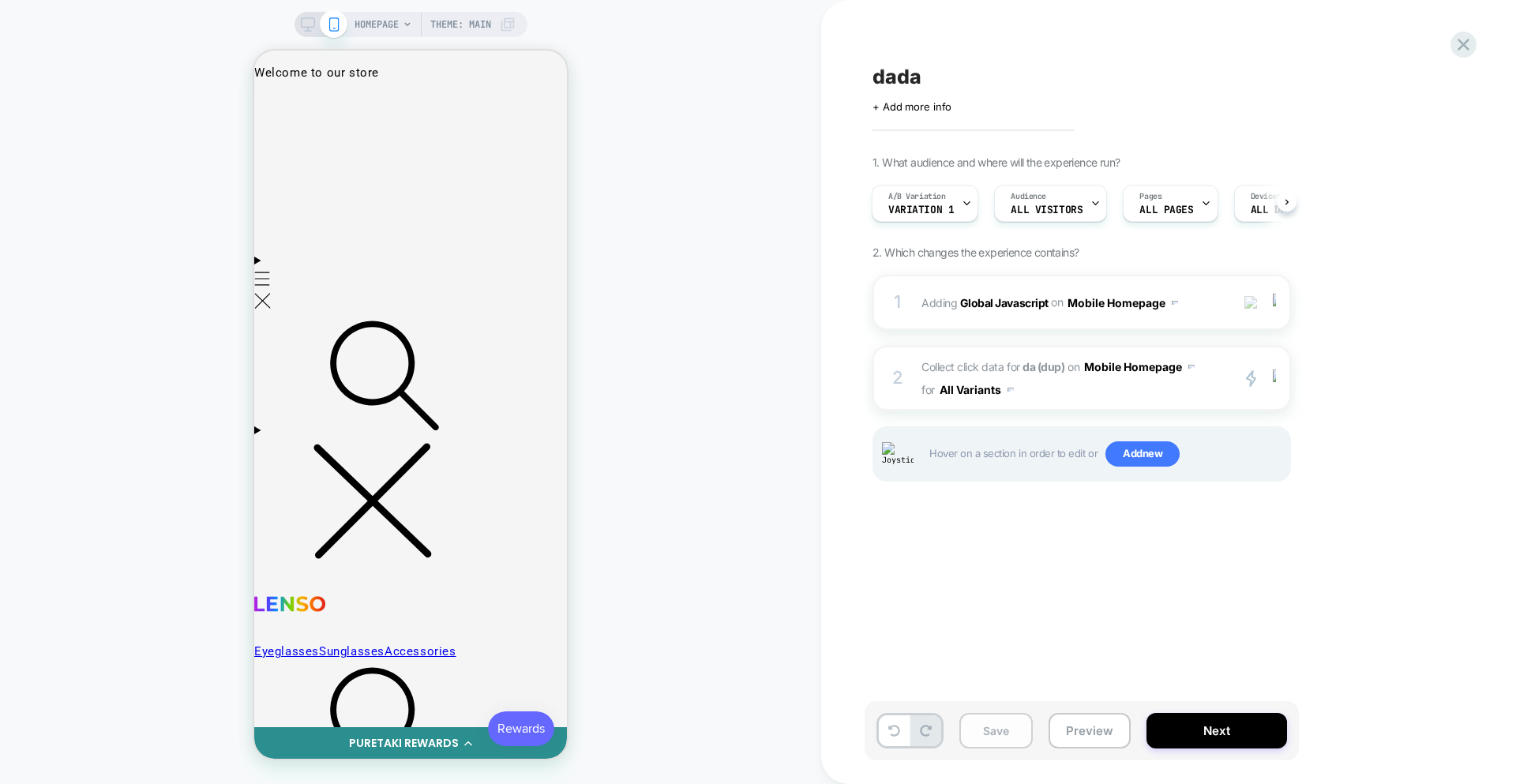
click at [989, 731] on button "Save" at bounding box center [996, 731] width 74 height 36
click at [1467, 57] on div "dada Click to edit experience details + Add more info 1. What audience and wher…" at bounding box center [1169, 392] width 695 height 784
click at [1470, 48] on icon at bounding box center [1463, 44] width 21 height 21
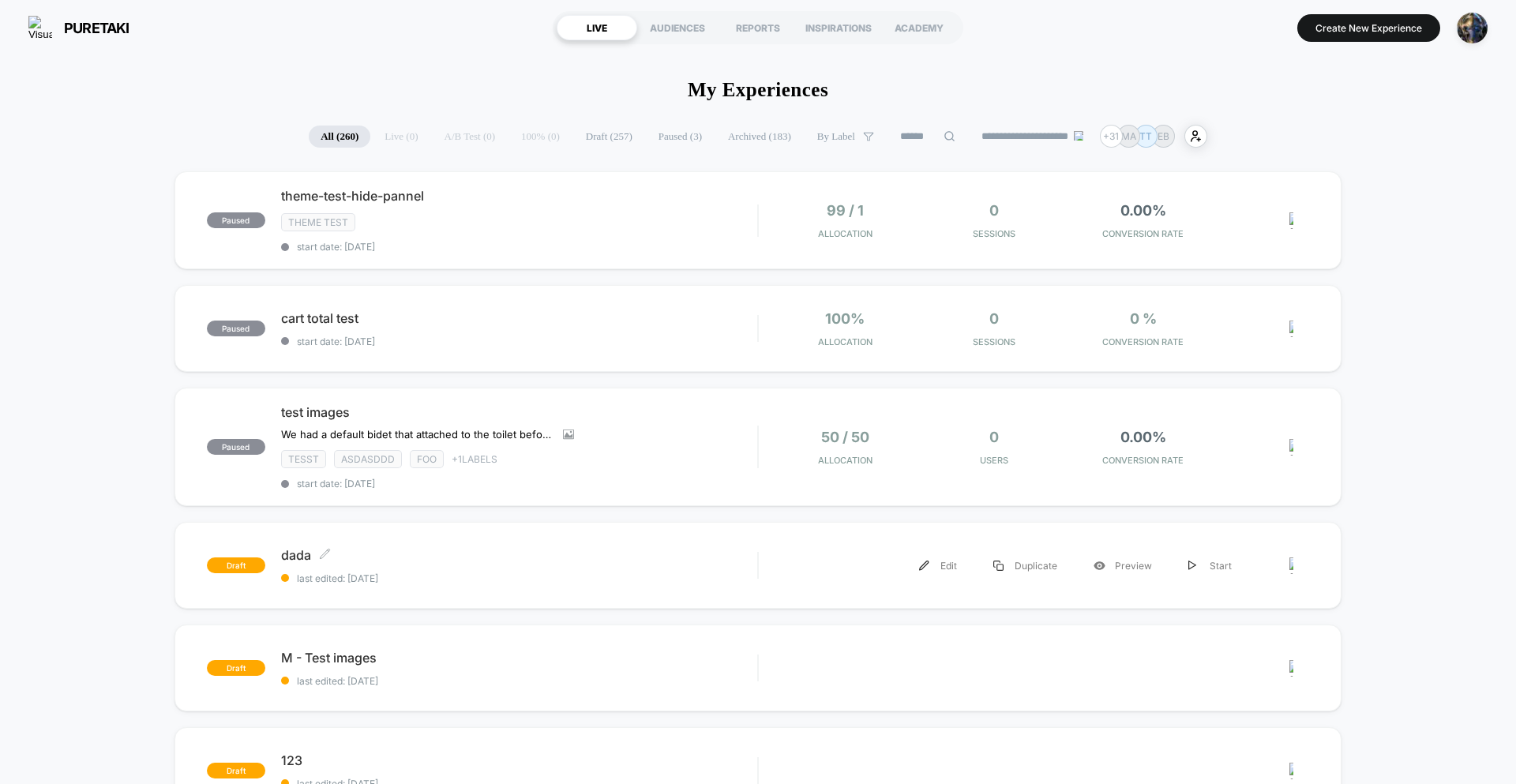
click at [561, 581] on span "last edited: 8/17/2025" at bounding box center [519, 579] width 476 height 12
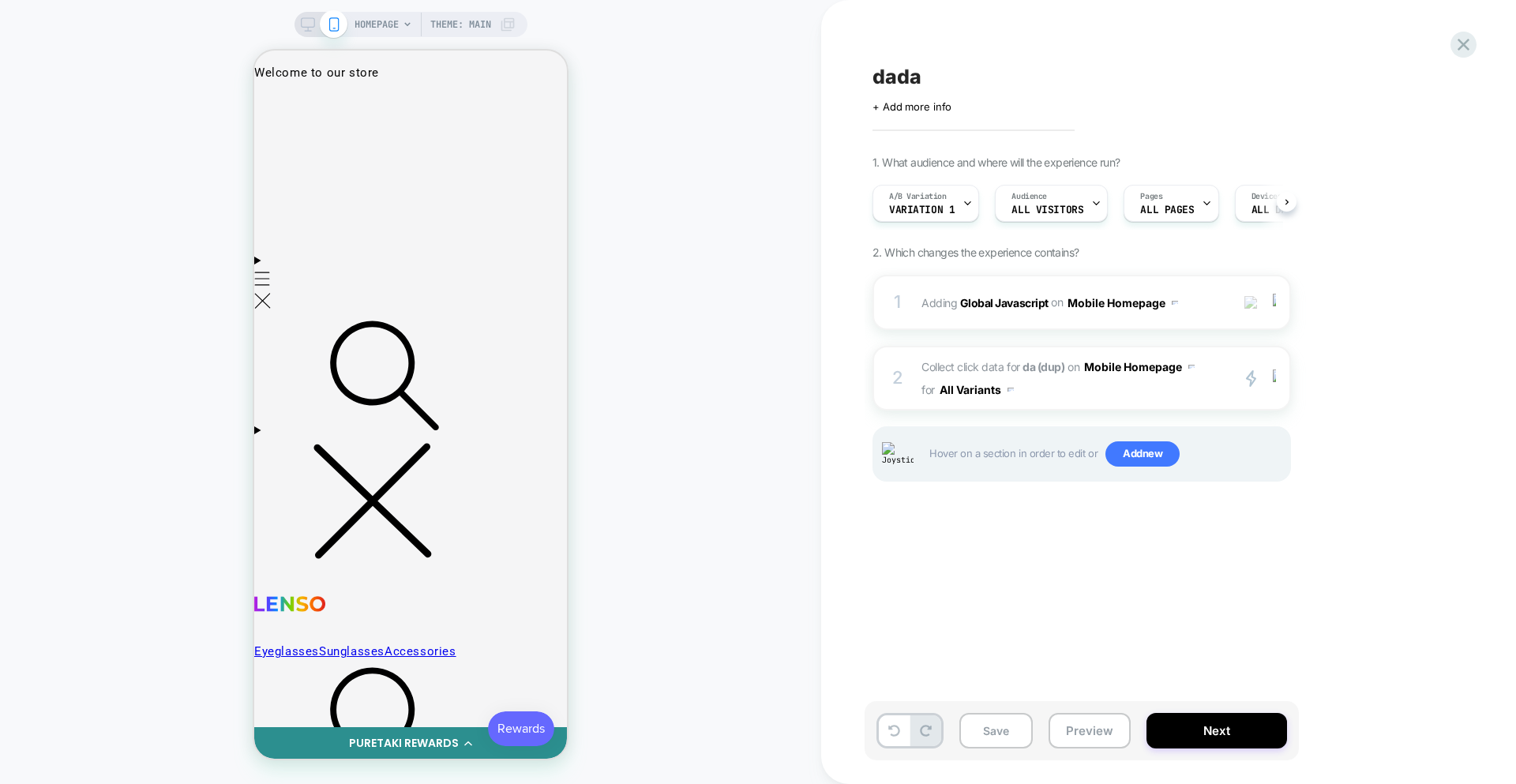
scroll to position [0, 1]
click at [1127, 391] on span "Collect click data for da (dup) on Mobile Homepage for All Variants" at bounding box center [1071, 378] width 300 height 46
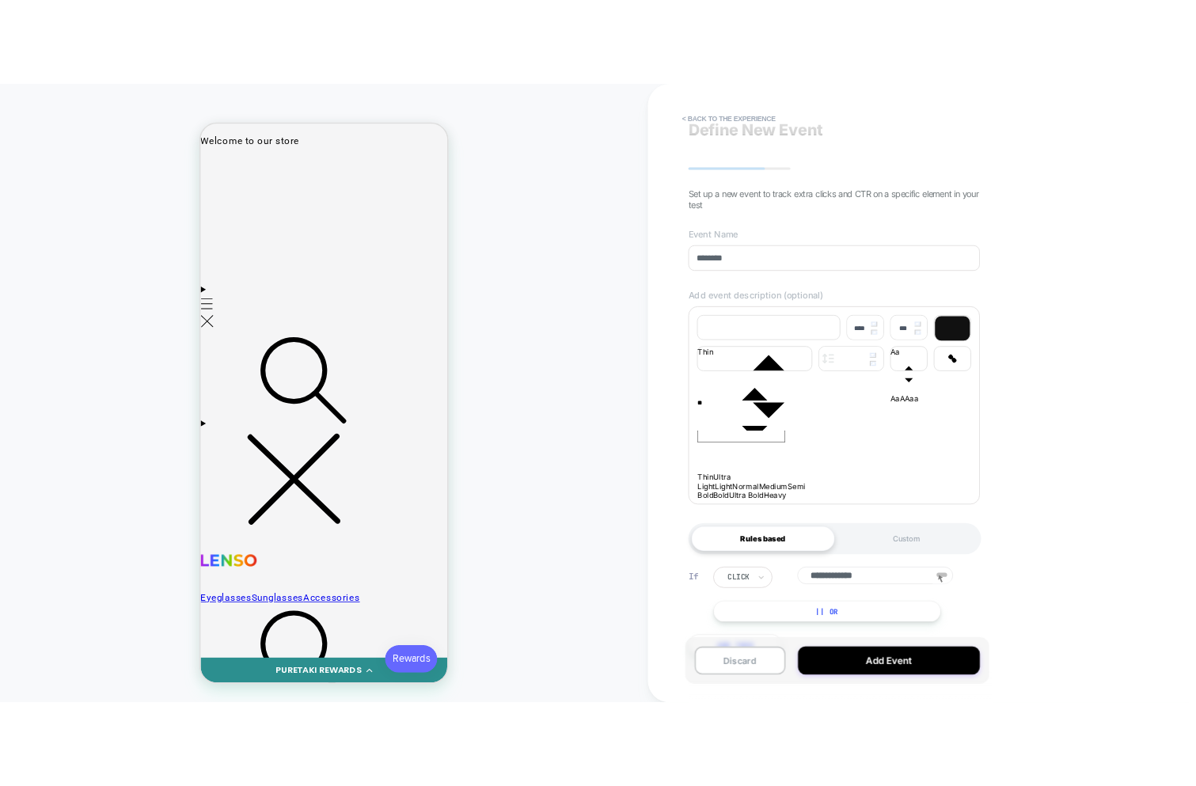
scroll to position [79, 0]
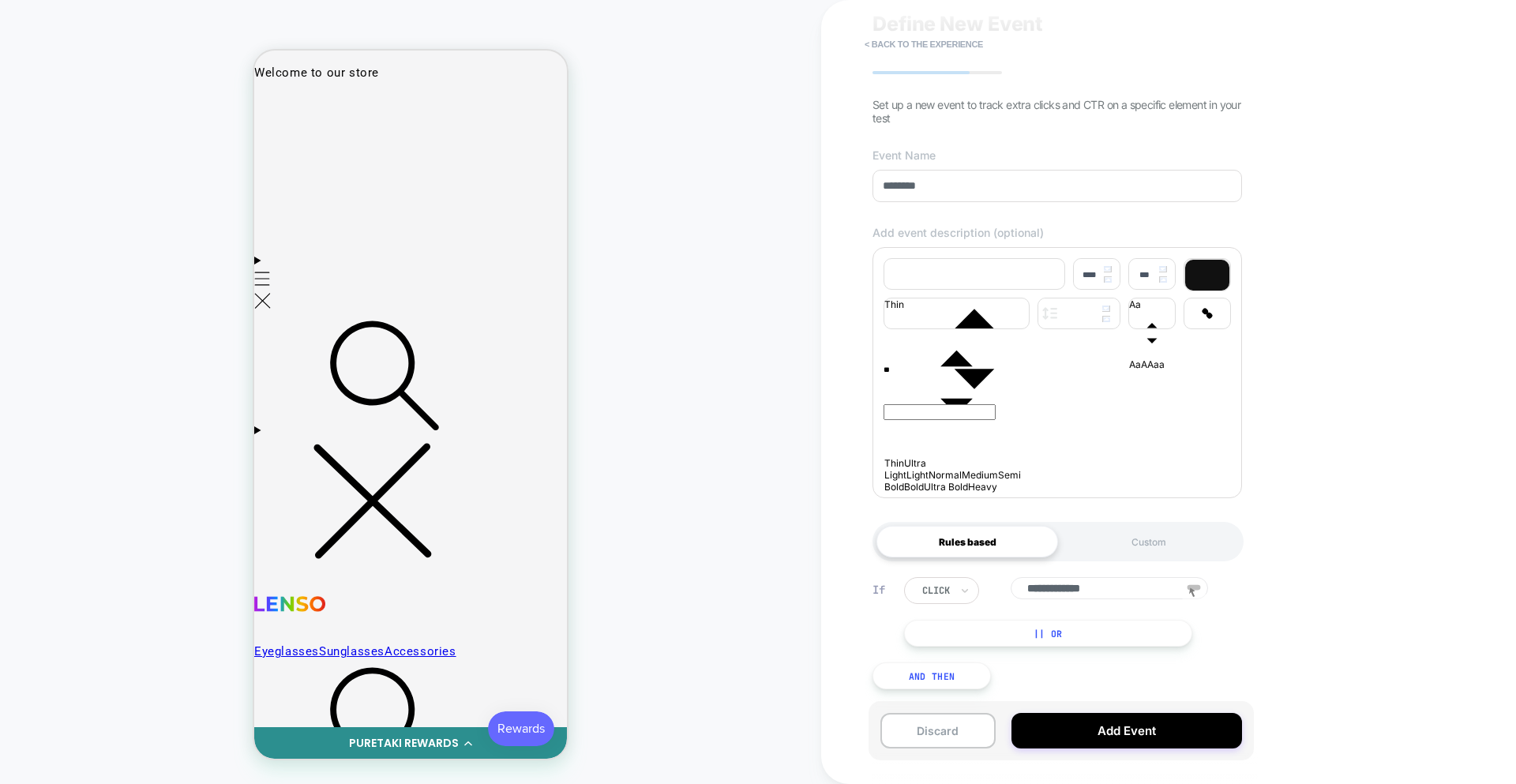
click at [1007, 631] on button "|| Or" at bounding box center [1048, 632] width 288 height 27
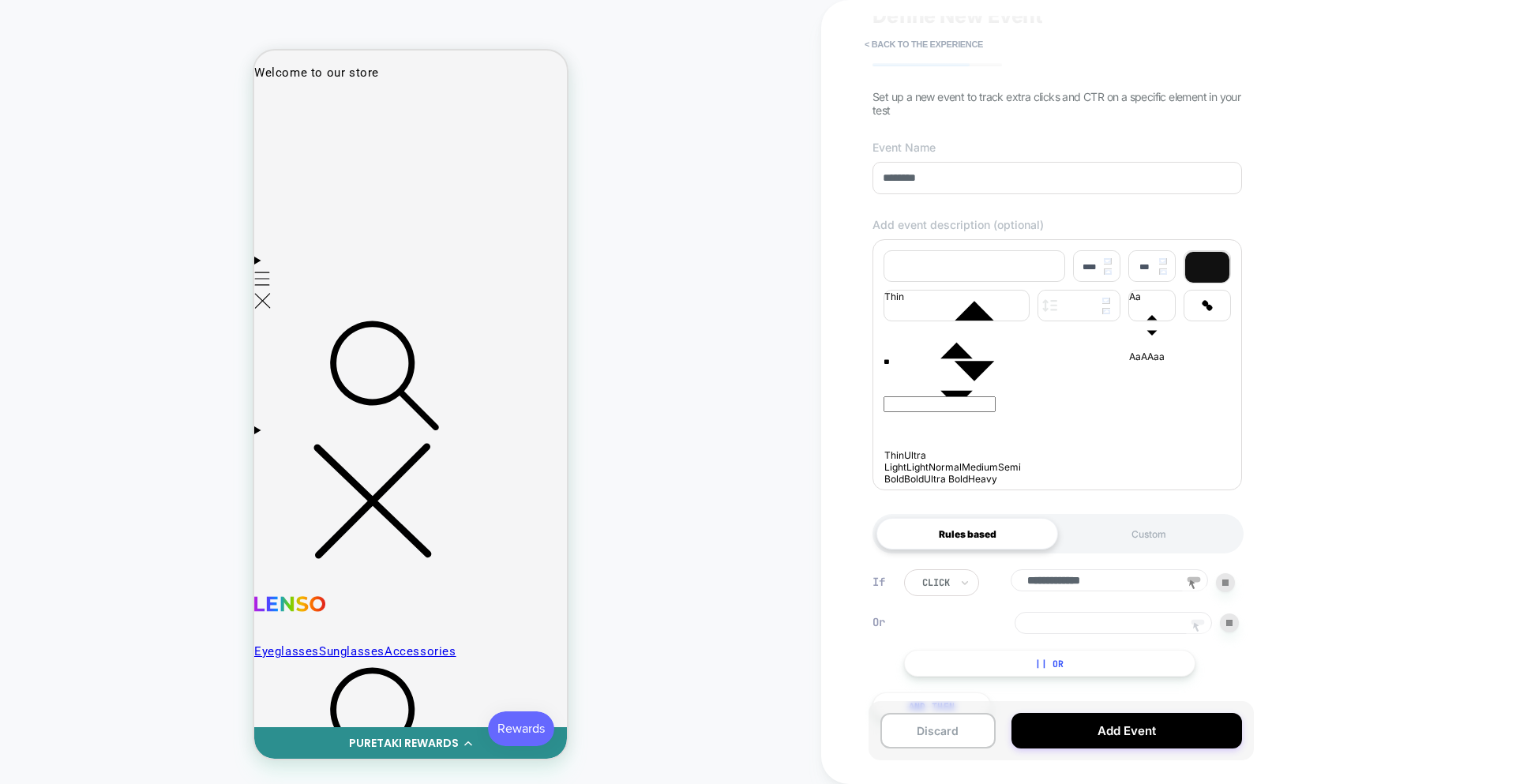
click at [1198, 634] on icon at bounding box center [1198, 627] width 24 height 24
click at [626, 305] on div "HOMEPAGE Theme: MAIN" at bounding box center [410, 392] width 821 height 752
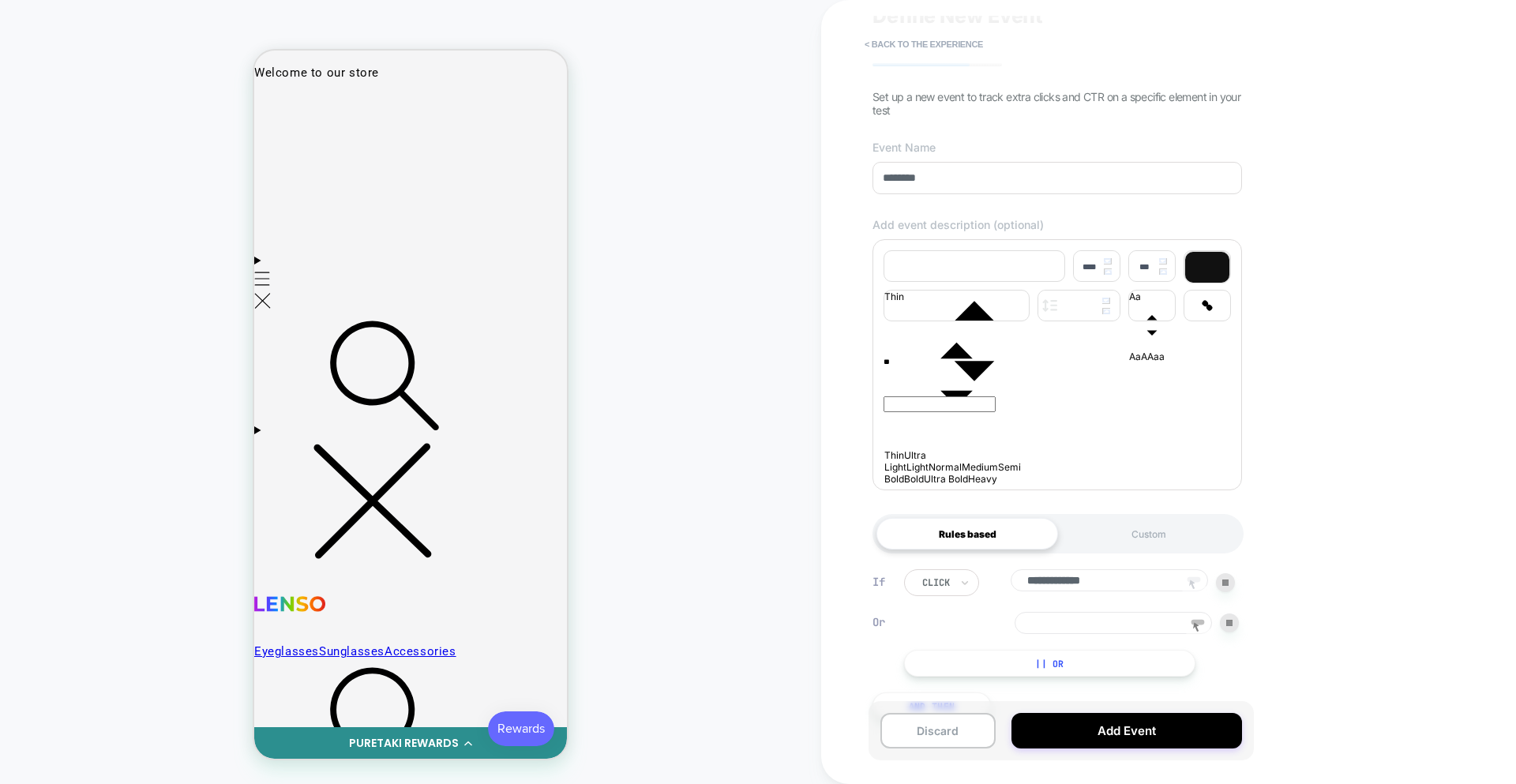
click at [1194, 588] on icon at bounding box center [1193, 584] width 6 height 9
click at [444, 490] on div at bounding box center [410, 554] width 309 height 228
click at [937, 543] on div "Rules based" at bounding box center [967, 534] width 182 height 32
click at [1202, 635] on icon at bounding box center [1198, 627] width 24 height 24
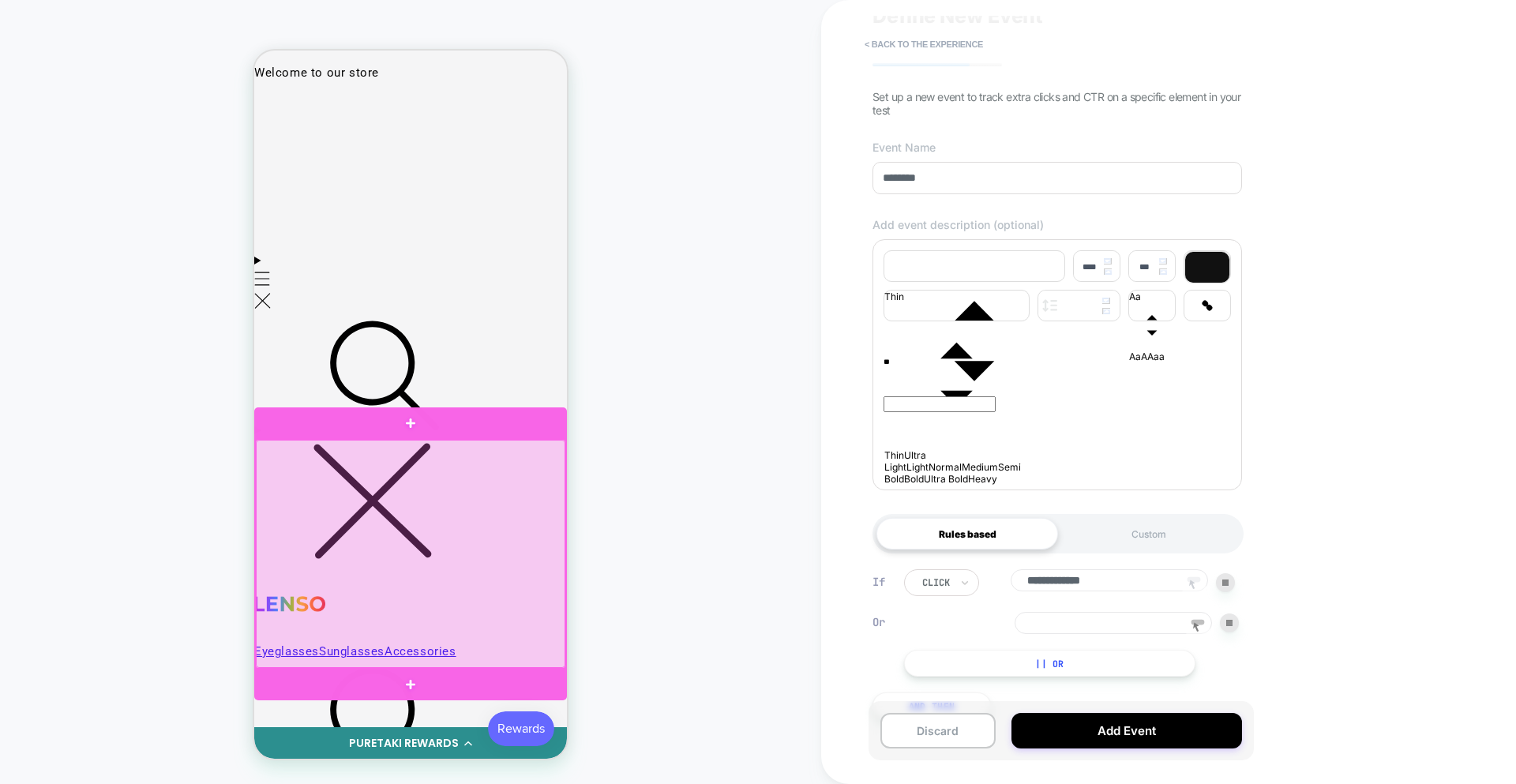
click at [433, 472] on div at bounding box center [410, 554] width 309 height 228
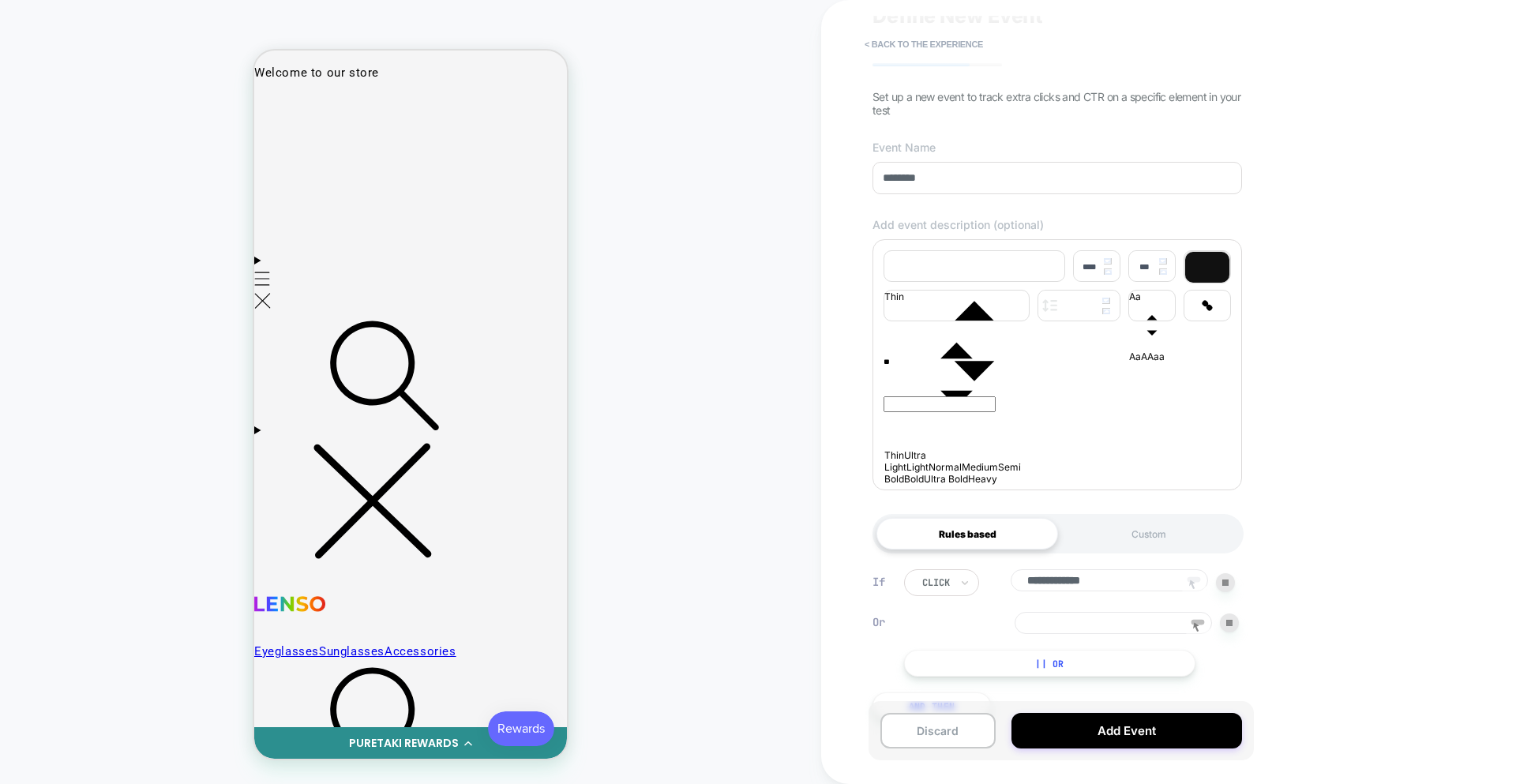
click at [676, 531] on div "HOMEPAGE Theme: MAIN" at bounding box center [410, 392] width 821 height 752
click at [1193, 588] on icon at bounding box center [1193, 584] width 6 height 9
click at [1199, 634] on icon at bounding box center [1198, 627] width 24 height 24
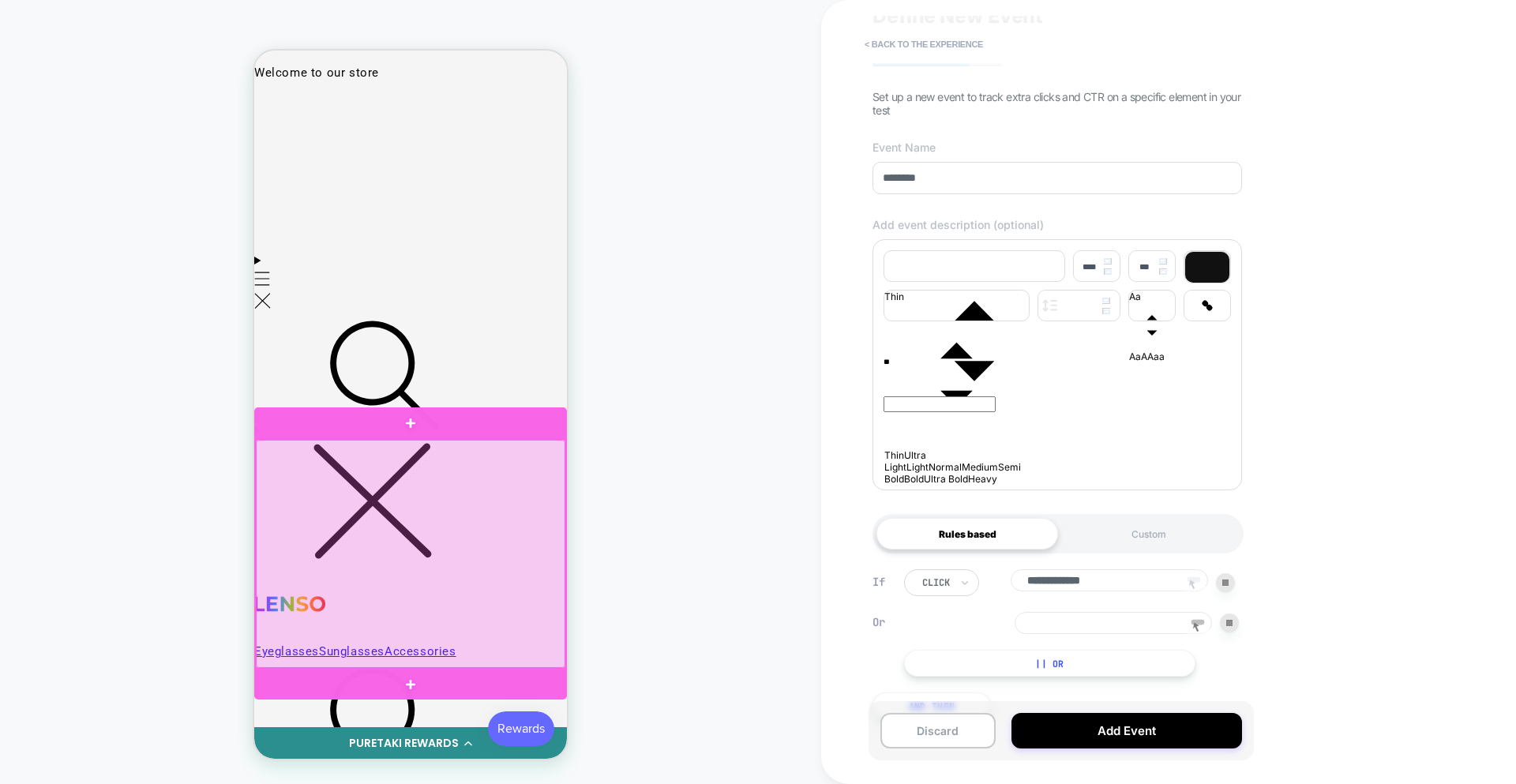
click at [521, 471] on div at bounding box center [410, 554] width 309 height 228
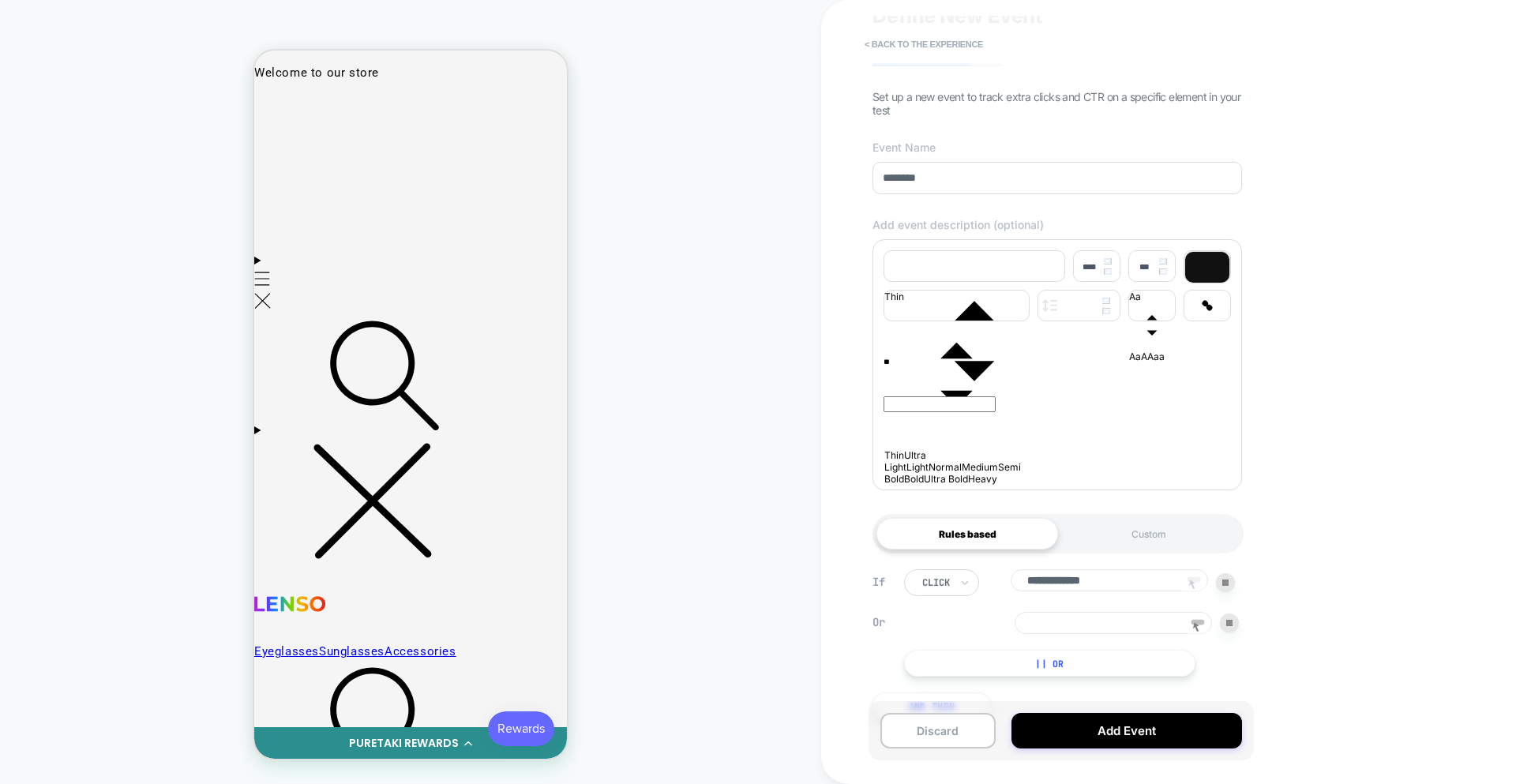
click at [689, 480] on div "HOMEPAGE Theme: MAIN" at bounding box center [410, 392] width 821 height 752
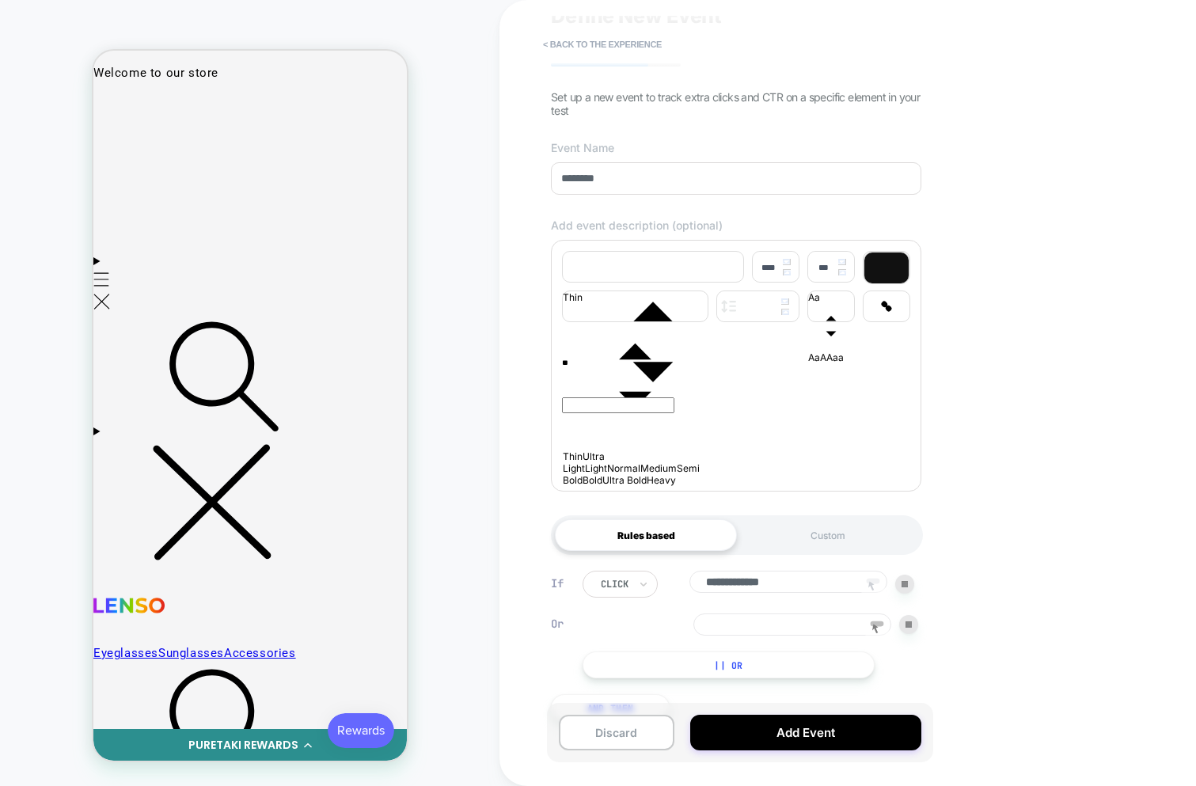
drag, startPoint x: 339, startPoint y: 568, endPoint x: 356, endPoint y: 573, distance: 18.0
click at [881, 589] on icon at bounding box center [873, 586] width 24 height 24
click at [628, 33] on button "< back to the experience" at bounding box center [602, 44] width 135 height 25
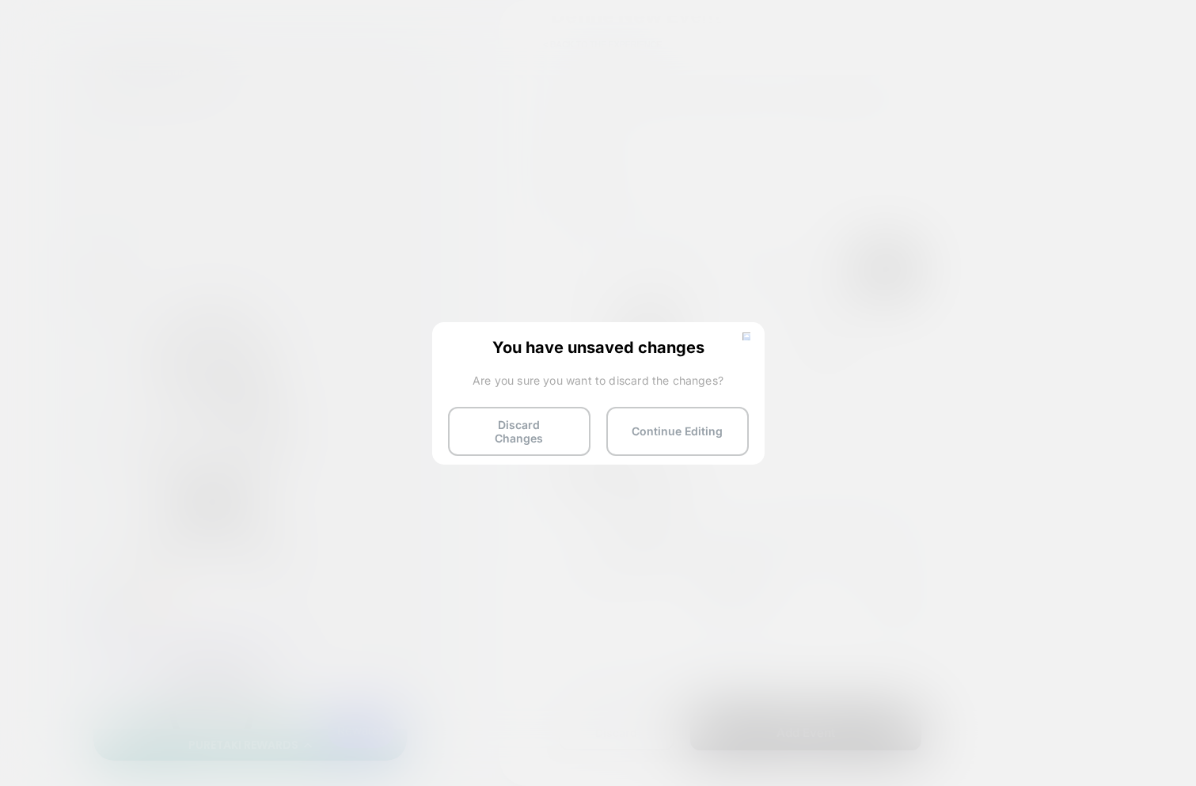
click at [748, 339] on img at bounding box center [746, 336] width 8 height 8
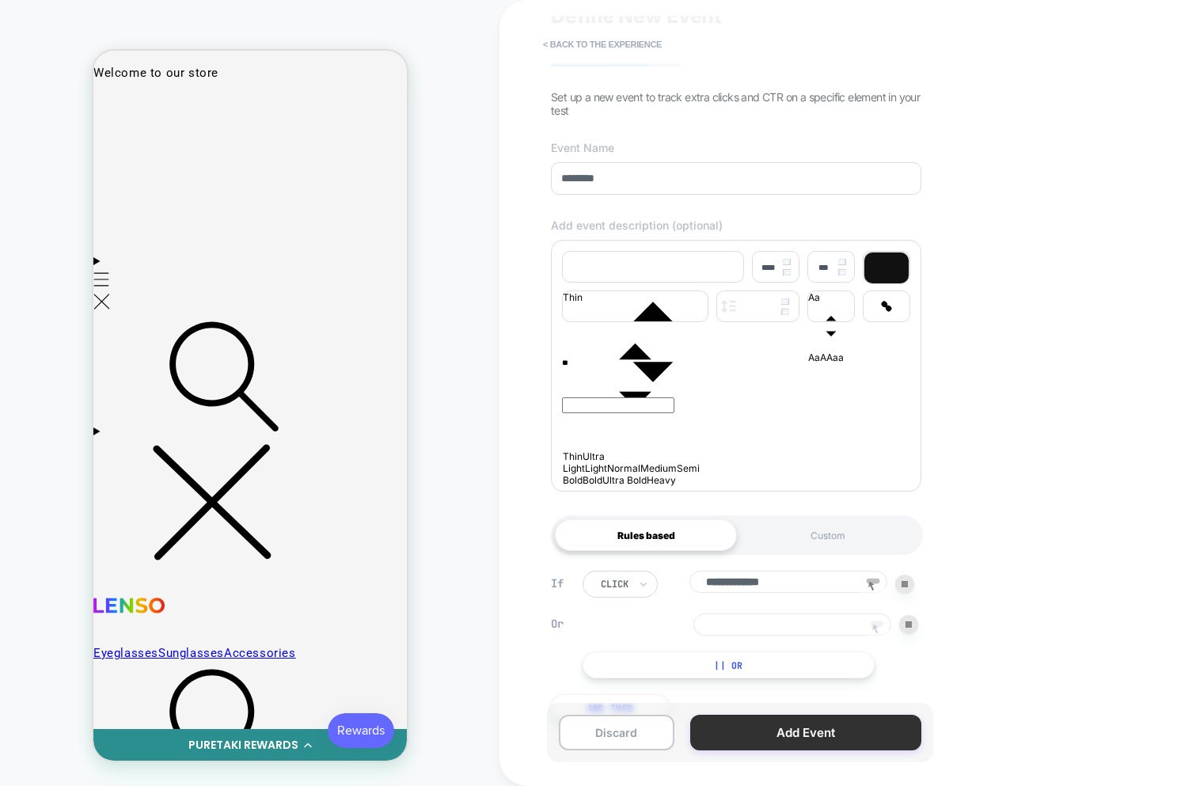
drag, startPoint x: 778, startPoint y: 739, endPoint x: 762, endPoint y: 741, distance: 15.9
click at [778, 739] on button "Add Event" at bounding box center [805, 733] width 231 height 36
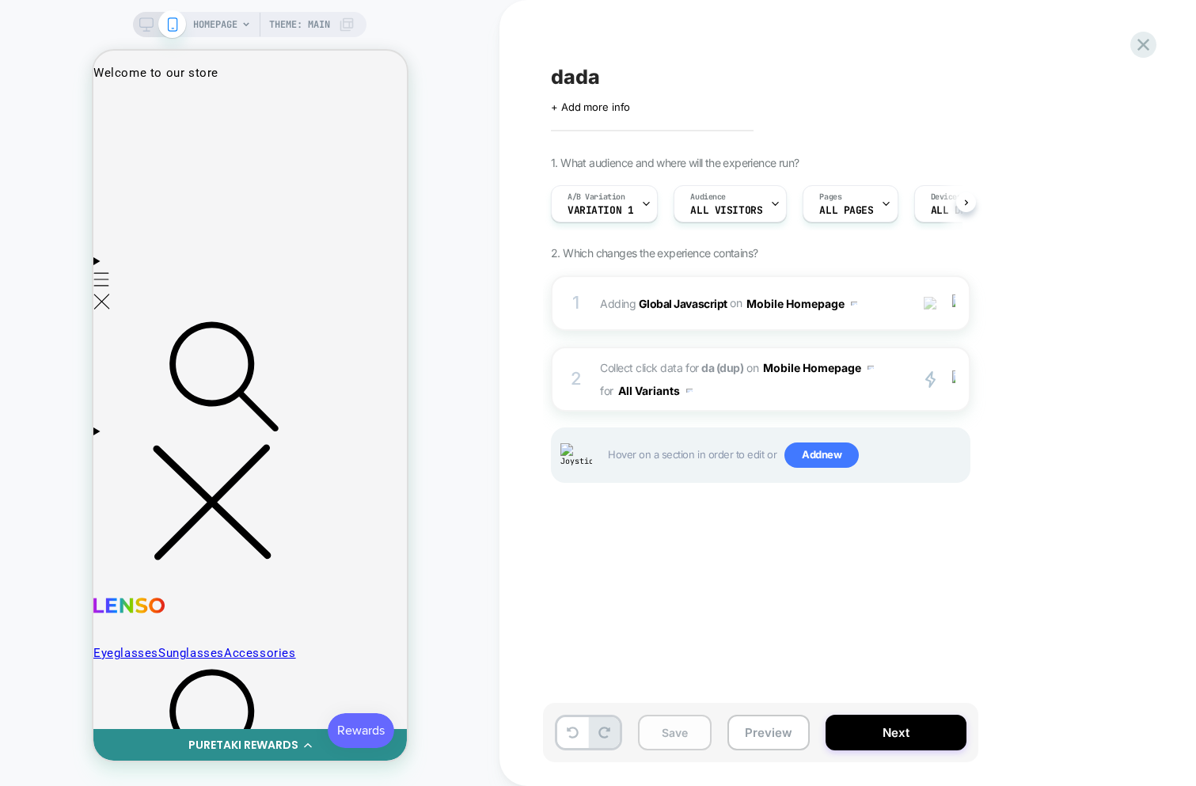
click at [645, 735] on button "Save" at bounding box center [675, 733] width 74 height 36
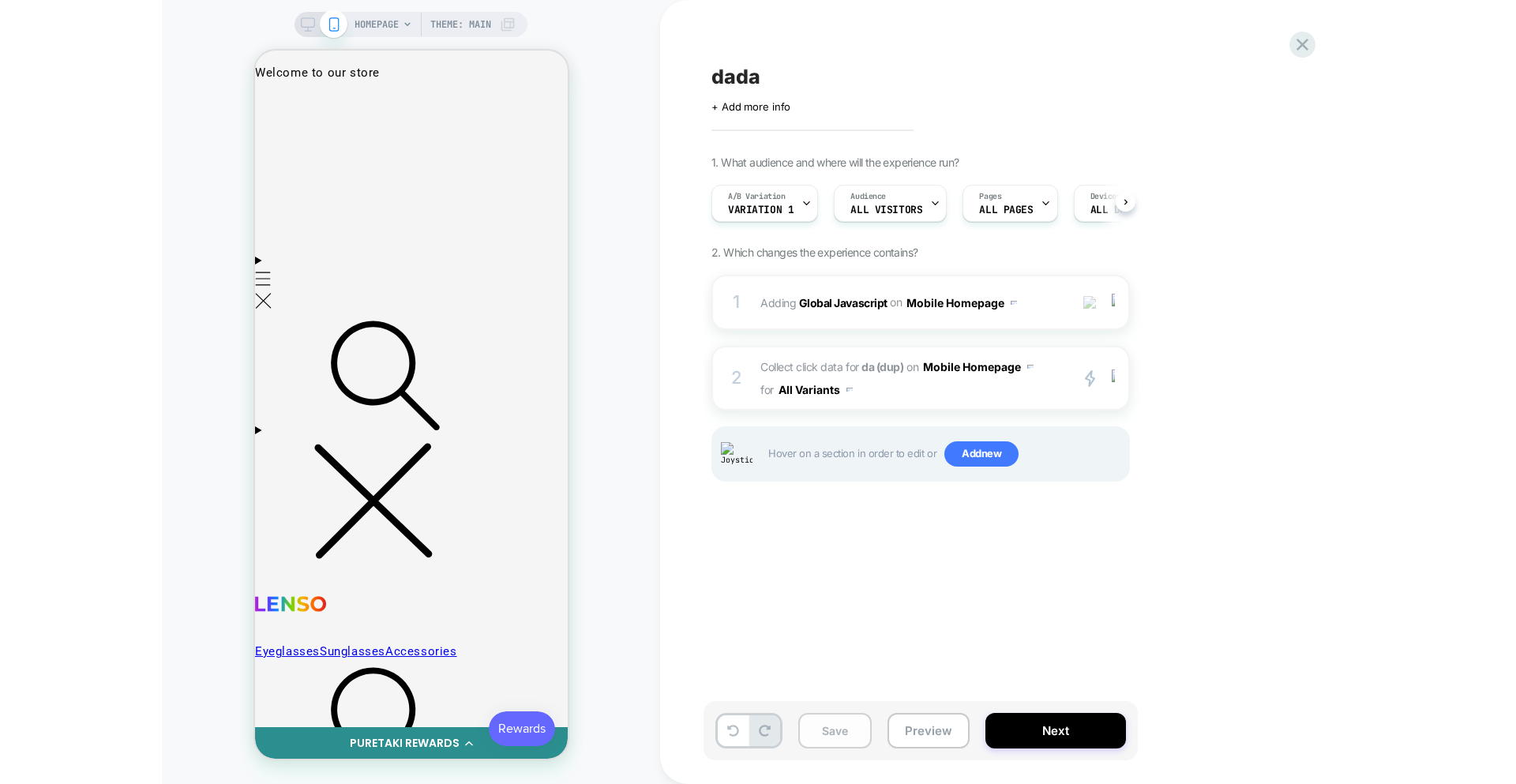
scroll to position [0, 1]
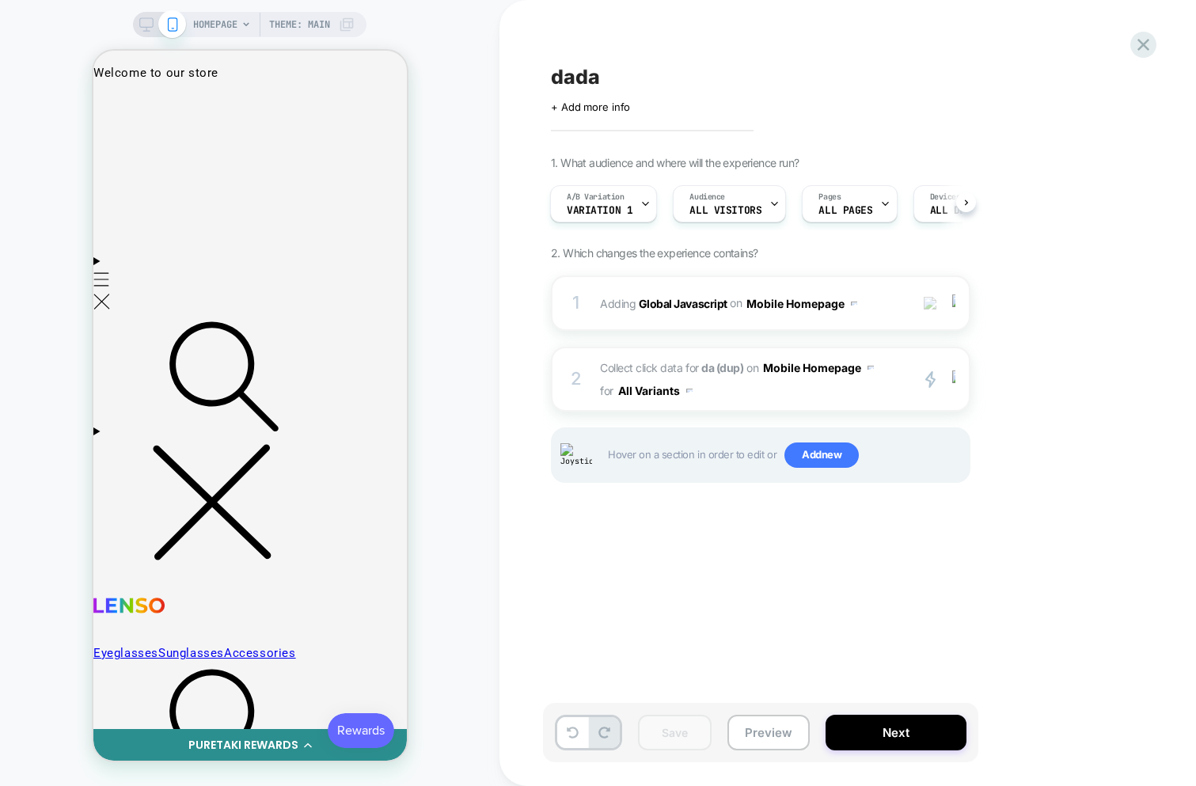
click at [1146, 36] on icon at bounding box center [1142, 44] width 21 height 21
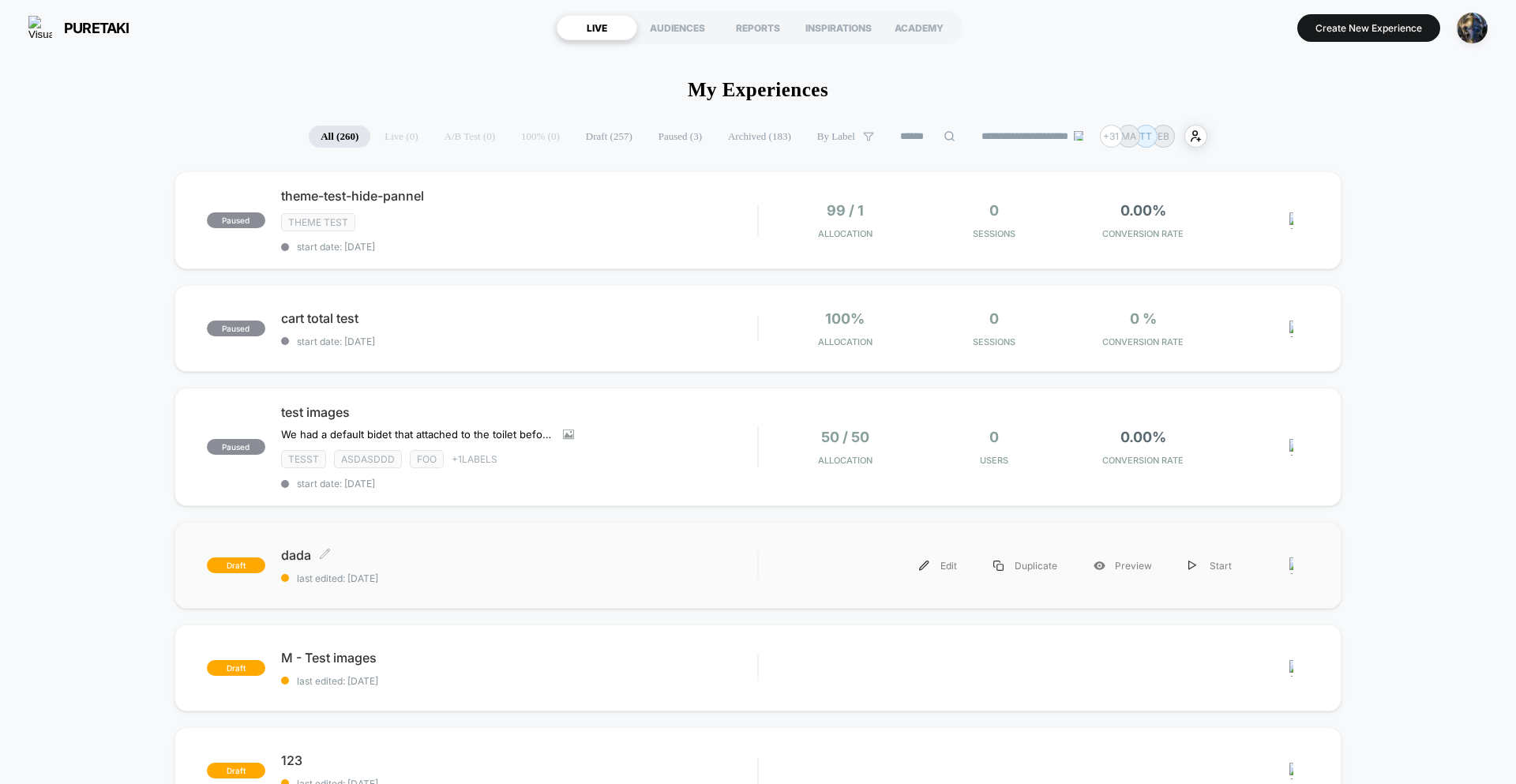
click at [698, 571] on div "dada Click to edit experience details Click to edit experience details last edi…" at bounding box center [519, 565] width 476 height 37
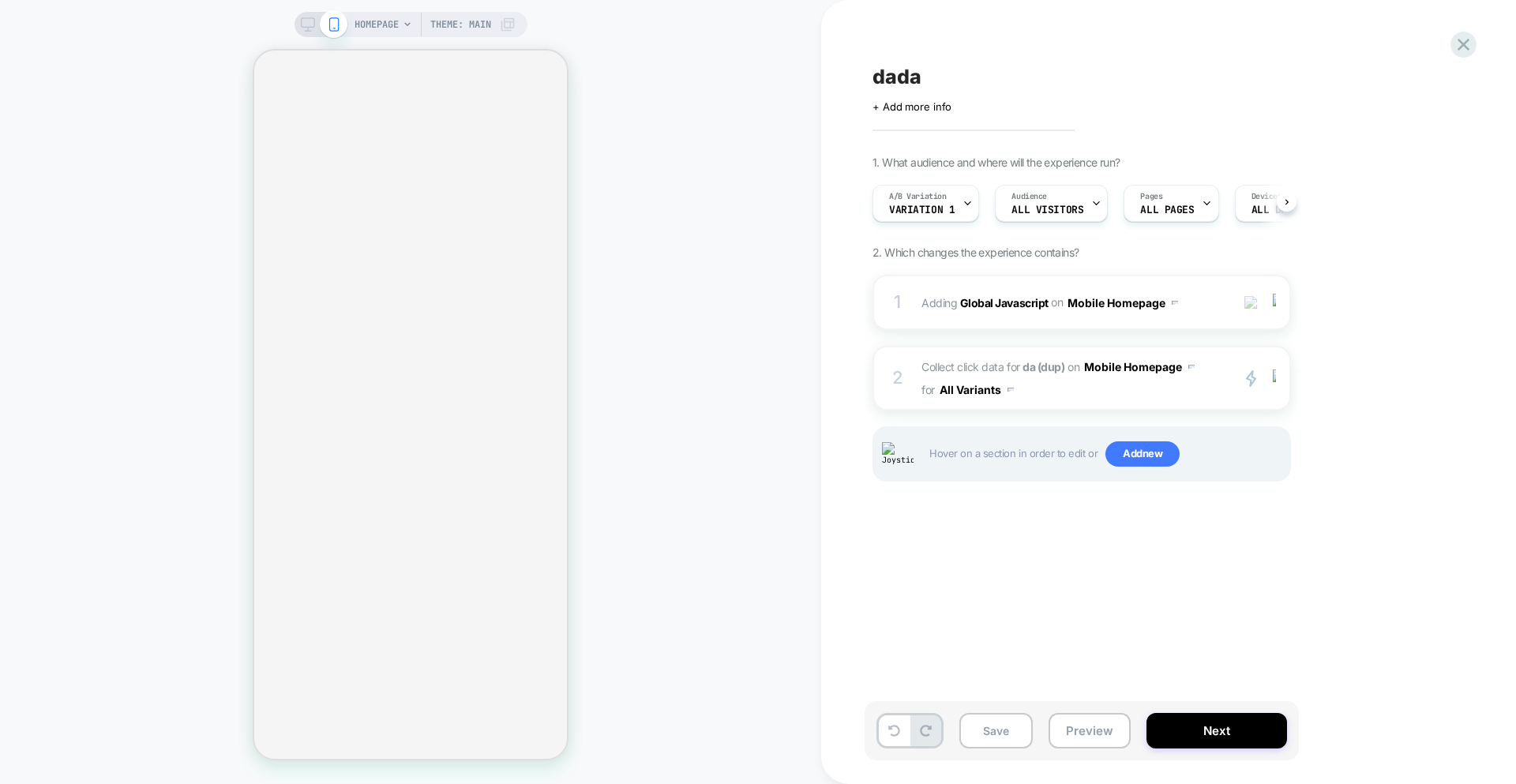
scroll to position [0, 1]
click at [1171, 391] on span "Collect click data for da (dup) on Mobile Homepage for All Variants" at bounding box center [1071, 378] width 300 height 46
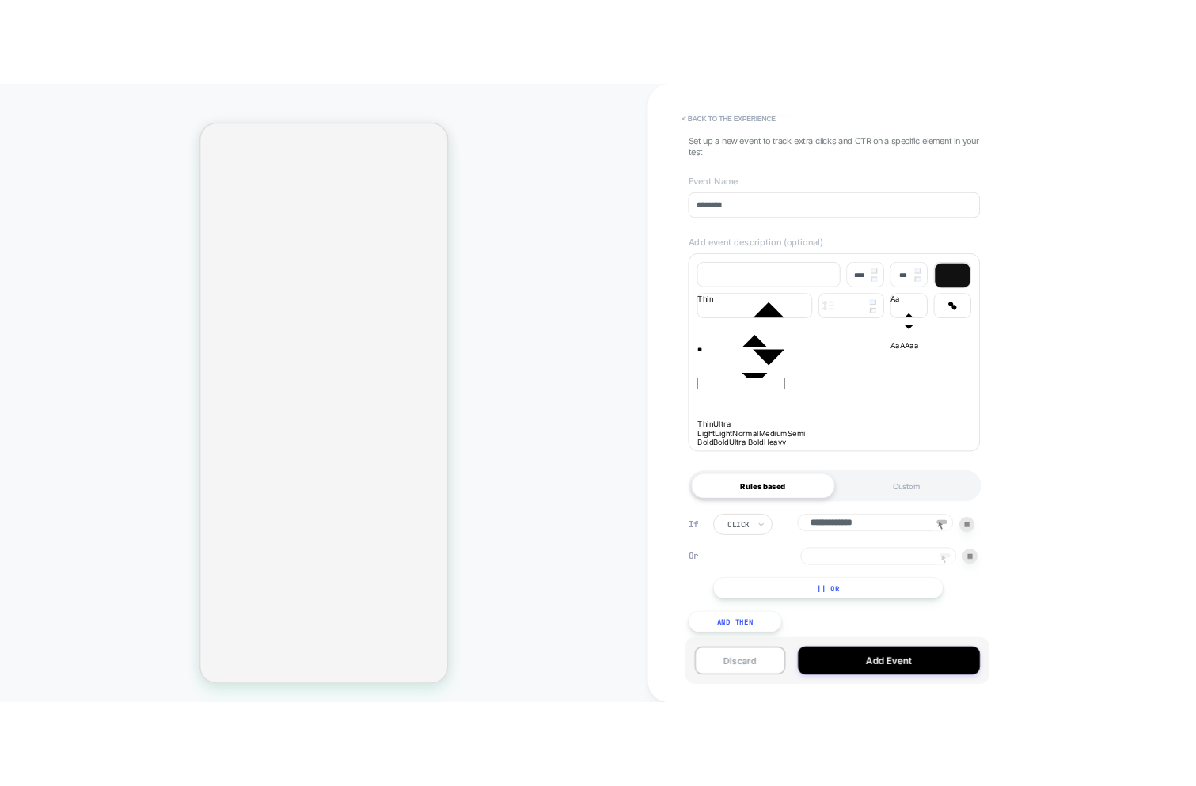
scroll to position [119, 0]
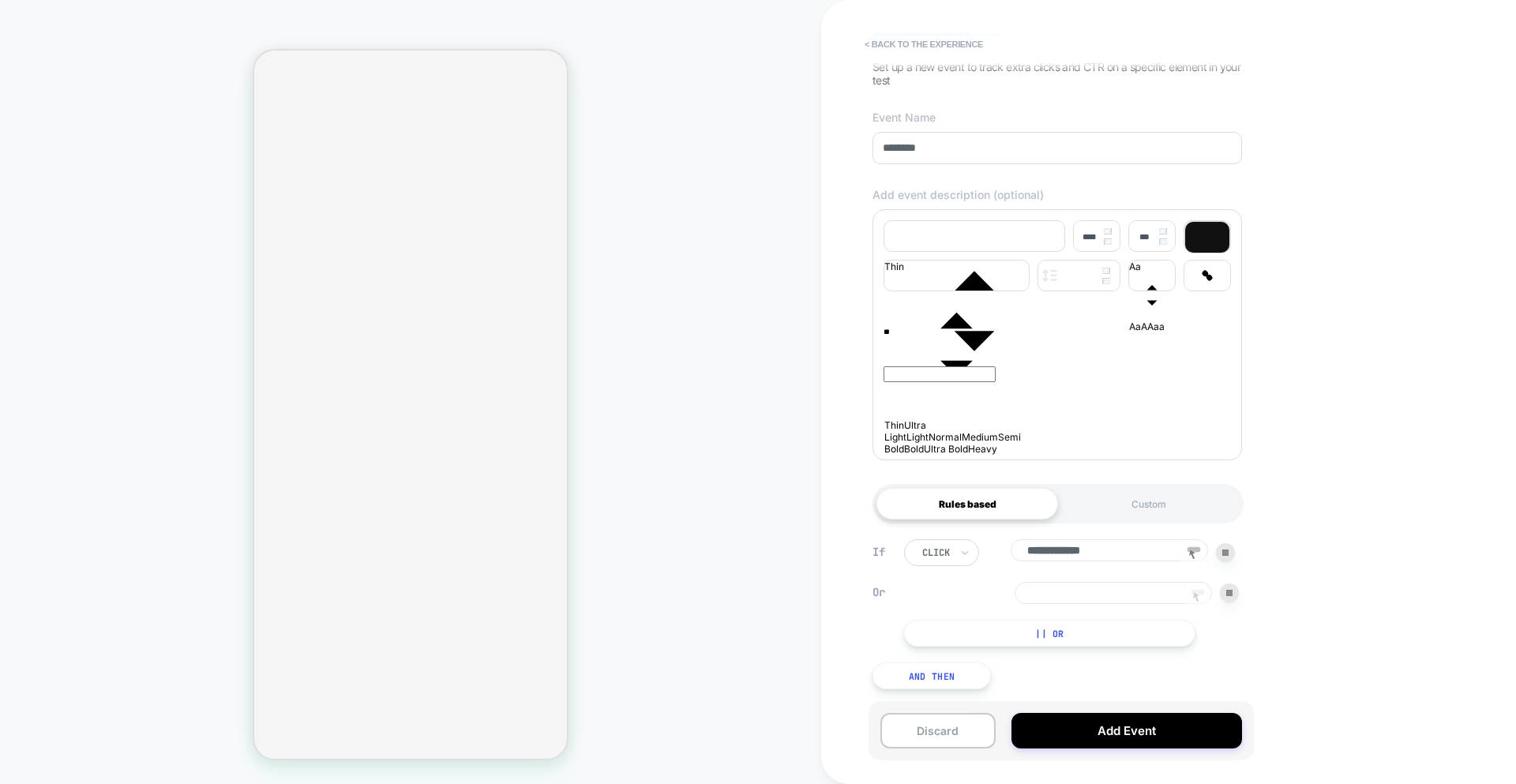
click at [1198, 591] on rect at bounding box center [1198, 592] width 13 height 6
click at [709, 498] on div "HOMEPAGE Theme: MAIN" at bounding box center [410, 392] width 821 height 752
click at [1194, 547] on rect at bounding box center [1194, 550] width 13 height 6
click at [1194, 591] on icon at bounding box center [1198, 597] width 24 height 24
click at [756, 478] on div "HOMEPAGE Theme: MAIN" at bounding box center [410, 392] width 821 height 752
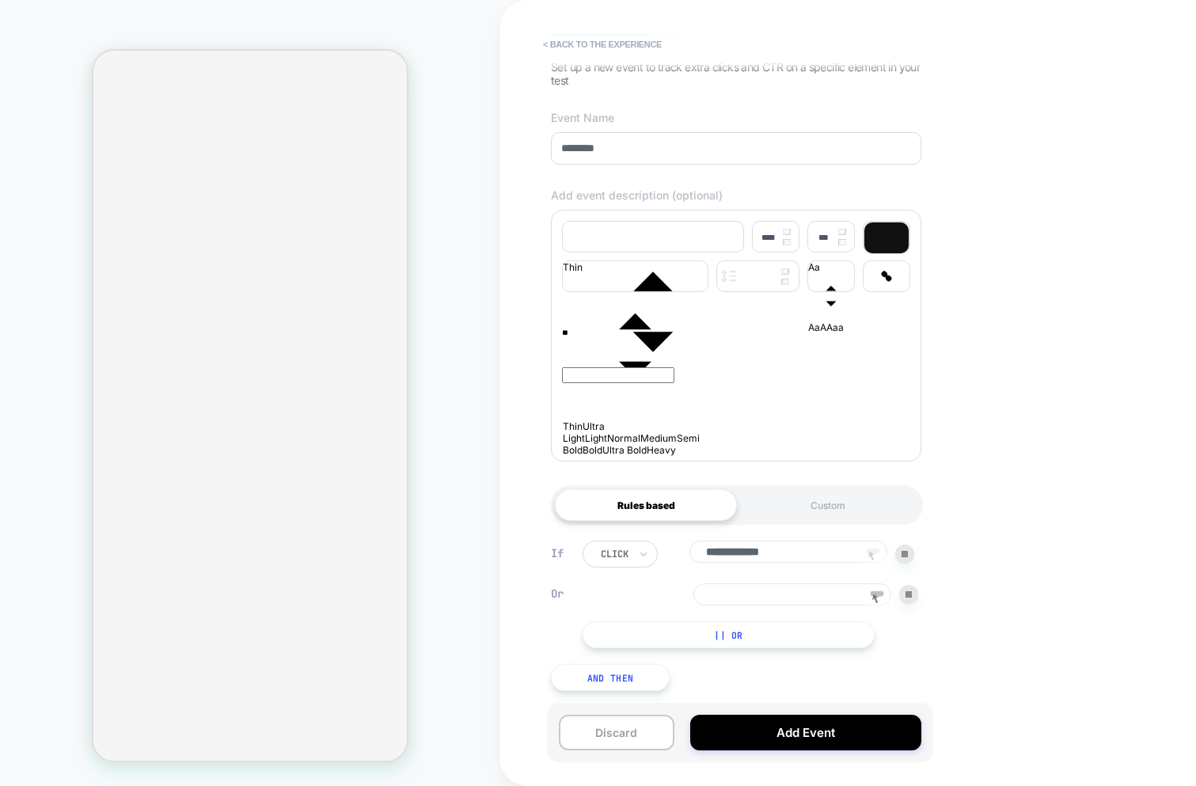
click at [871, 552] on icon at bounding box center [871, 555] width 6 height 9
click at [878, 570] on div "**********" at bounding box center [749, 594] width 335 height 108
click at [873, 593] on rect at bounding box center [876, 594] width 13 height 6
click at [871, 548] on rect at bounding box center [872, 551] width 13 height 6
click at [872, 576] on div "**********" at bounding box center [749, 594] width 335 height 108
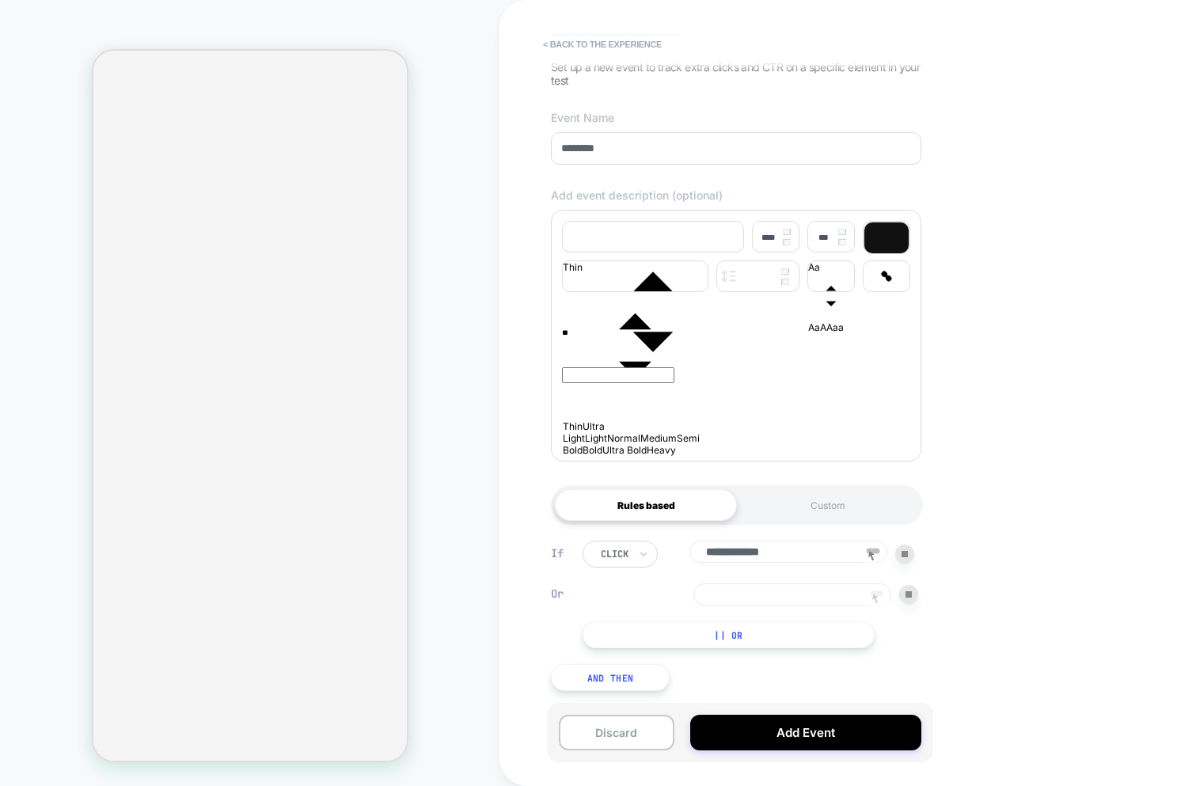
click at [871, 592] on rect at bounding box center [876, 594] width 13 height 6
click at [870, 552] on icon at bounding box center [871, 555] width 6 height 9
